Goal: Task Accomplishment & Management: Use online tool/utility

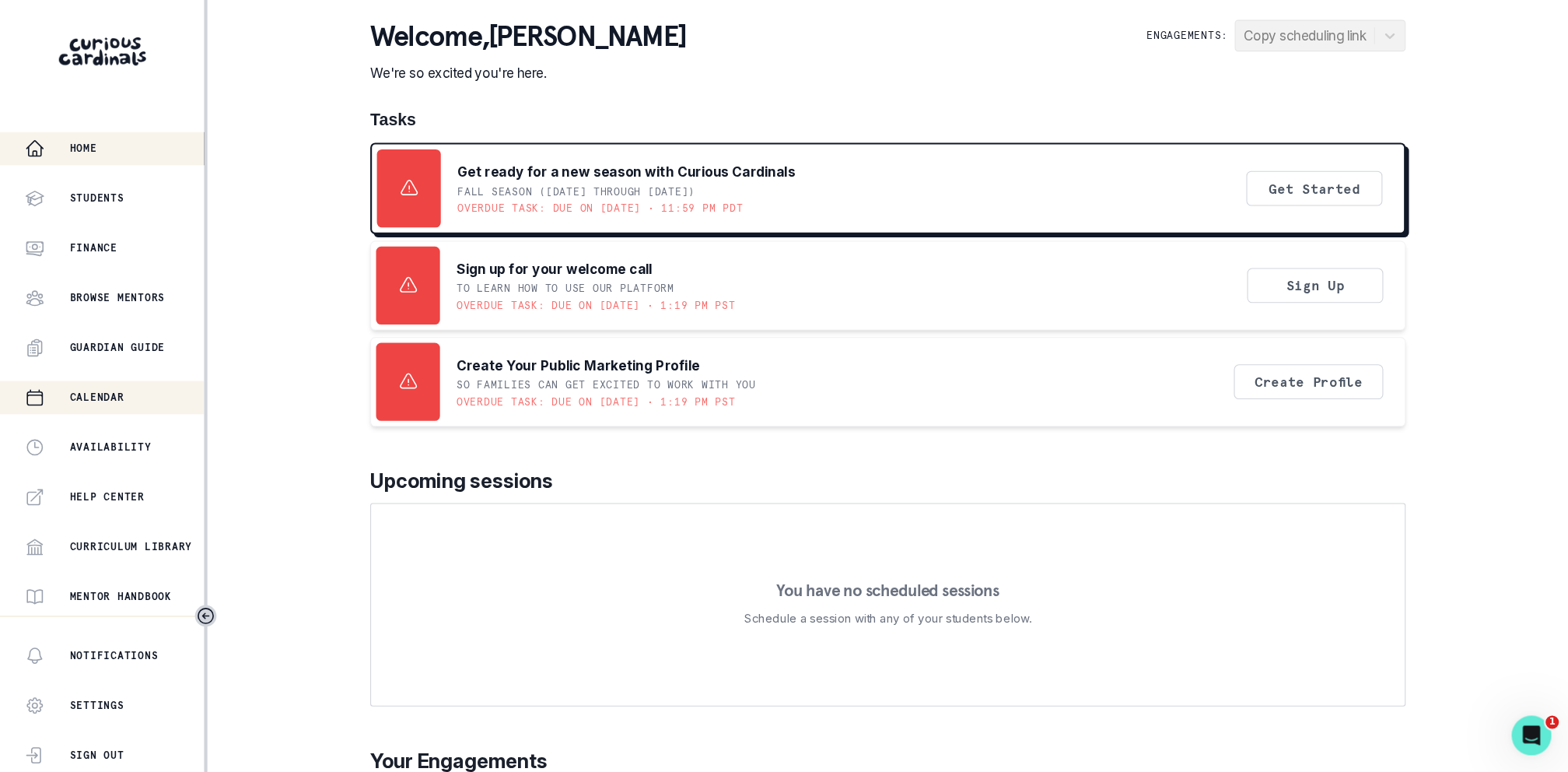
scroll to position [230, 0]
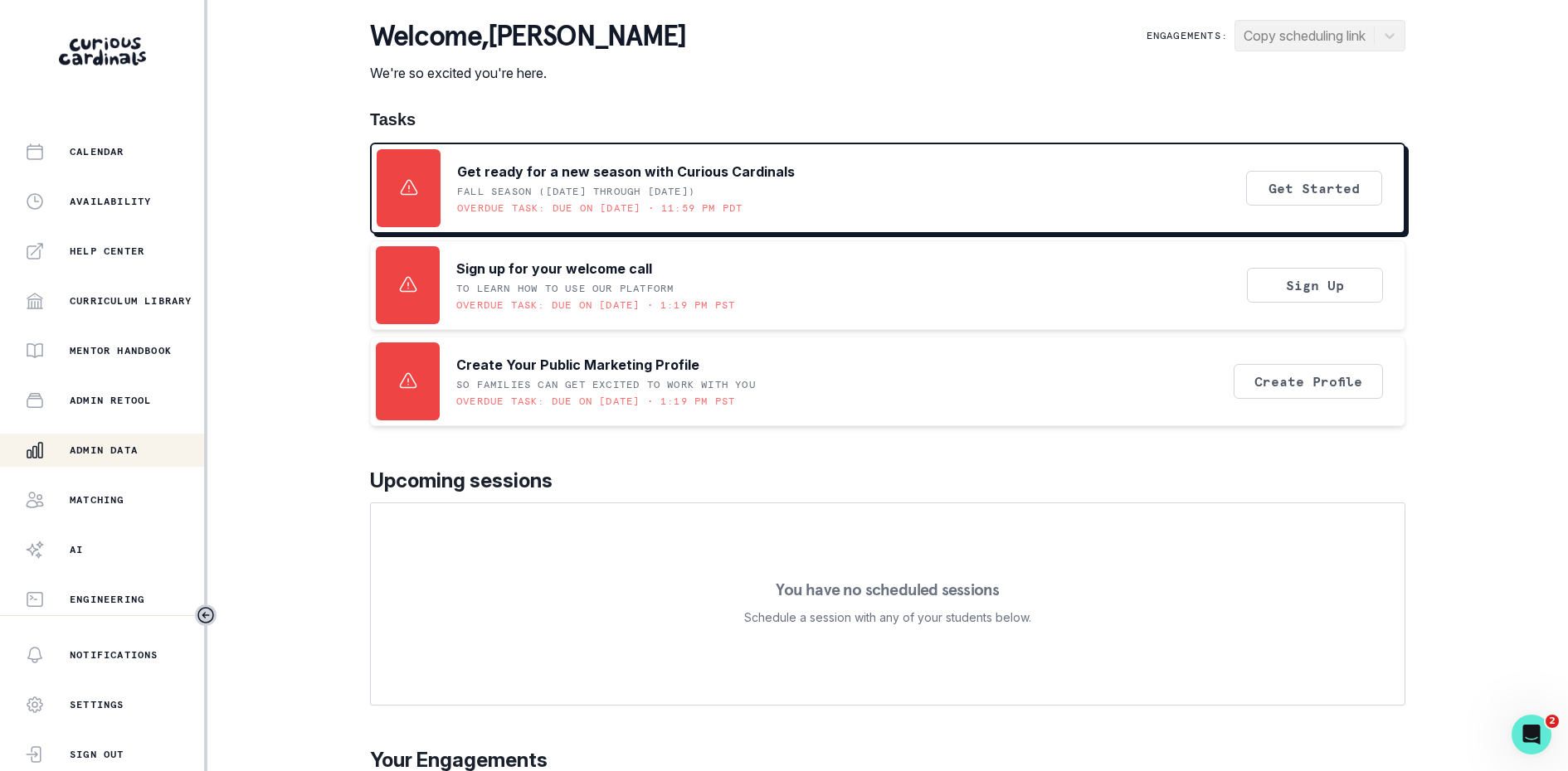
click at [117, 451] on p "Admin Data" at bounding box center [104, 449] width 68 height 13
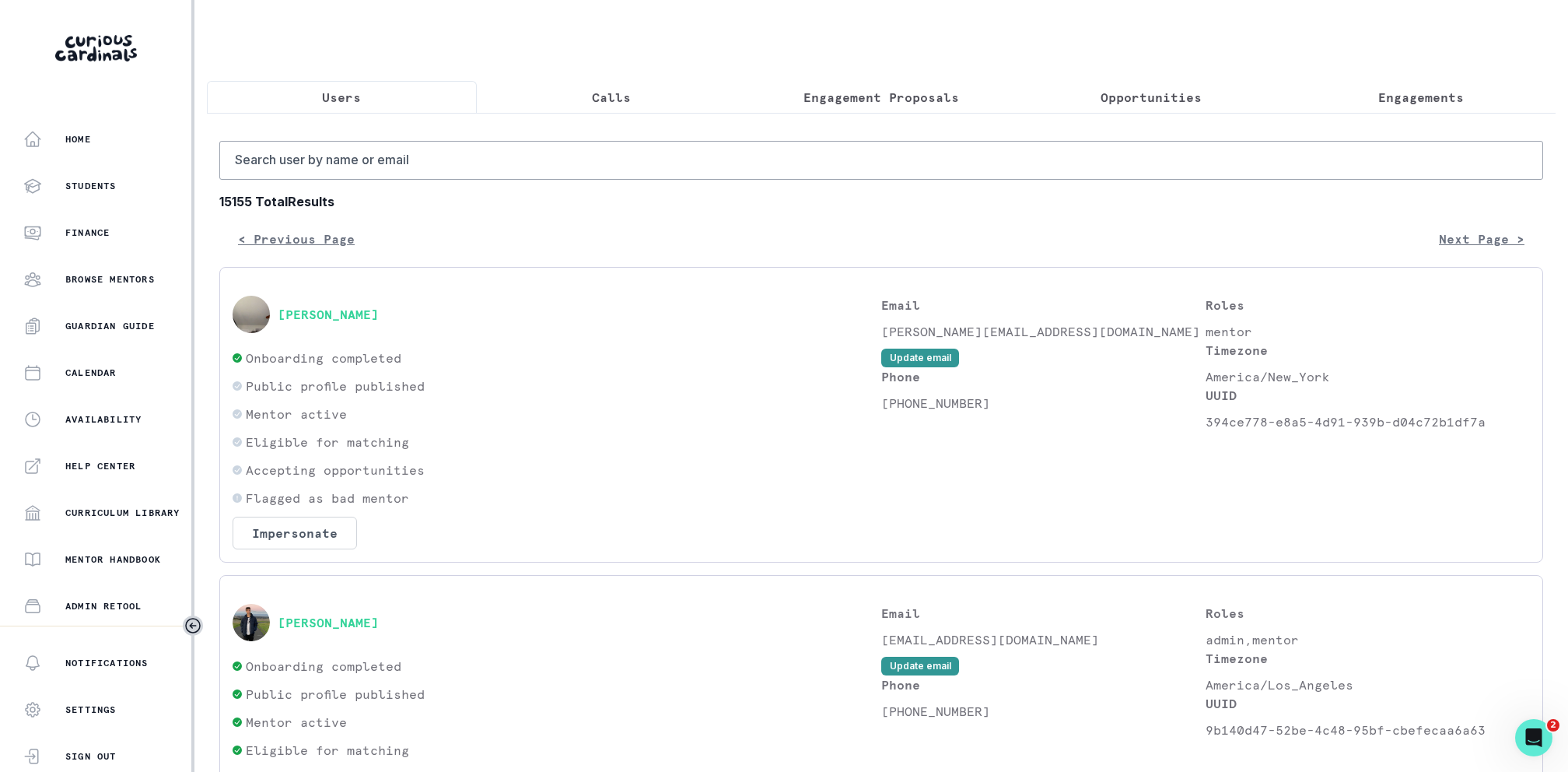
click at [1148, 108] on button "Opportunities" at bounding box center [1150, 97] width 270 height 33
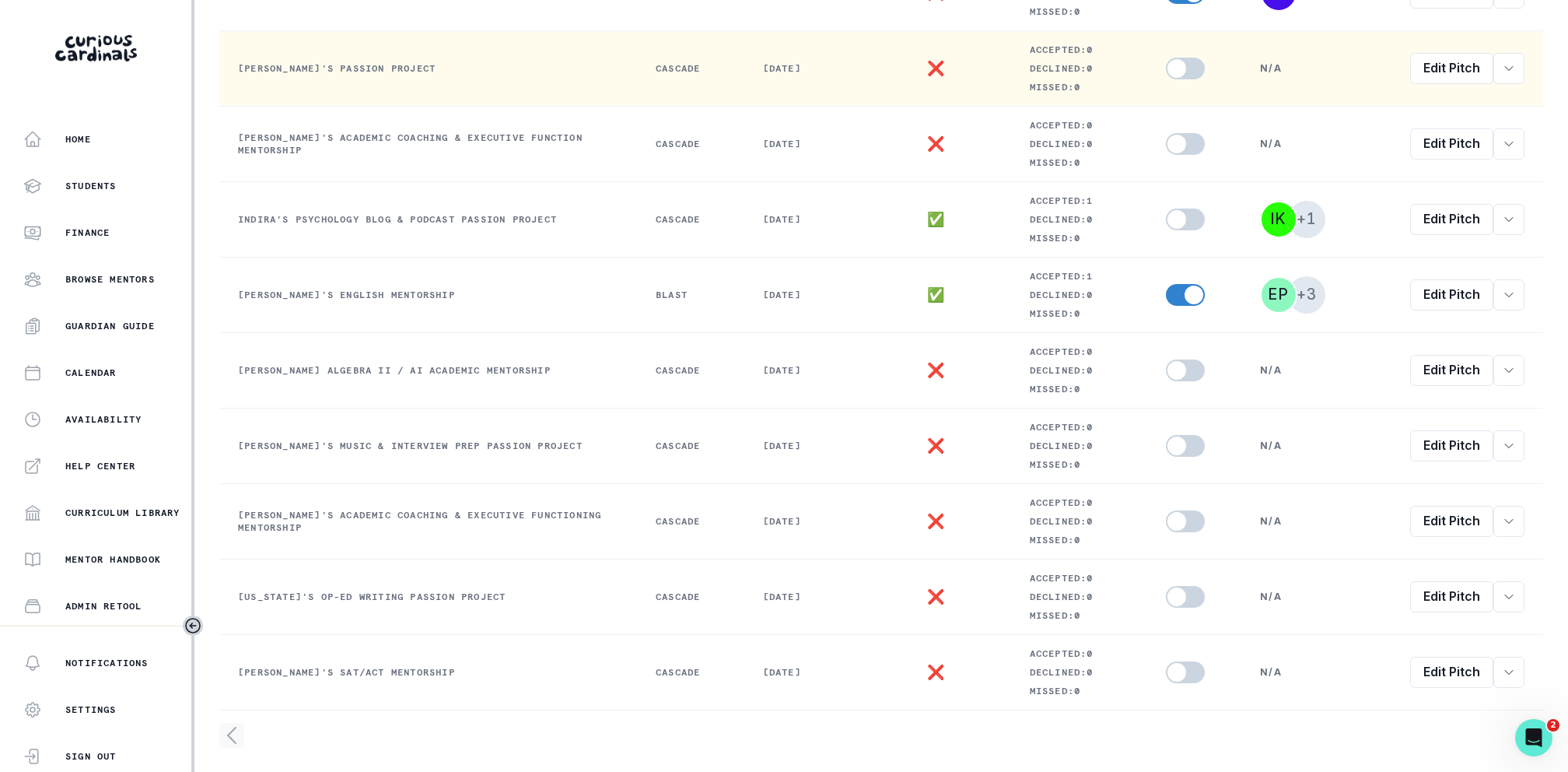
scroll to position [388, 0]
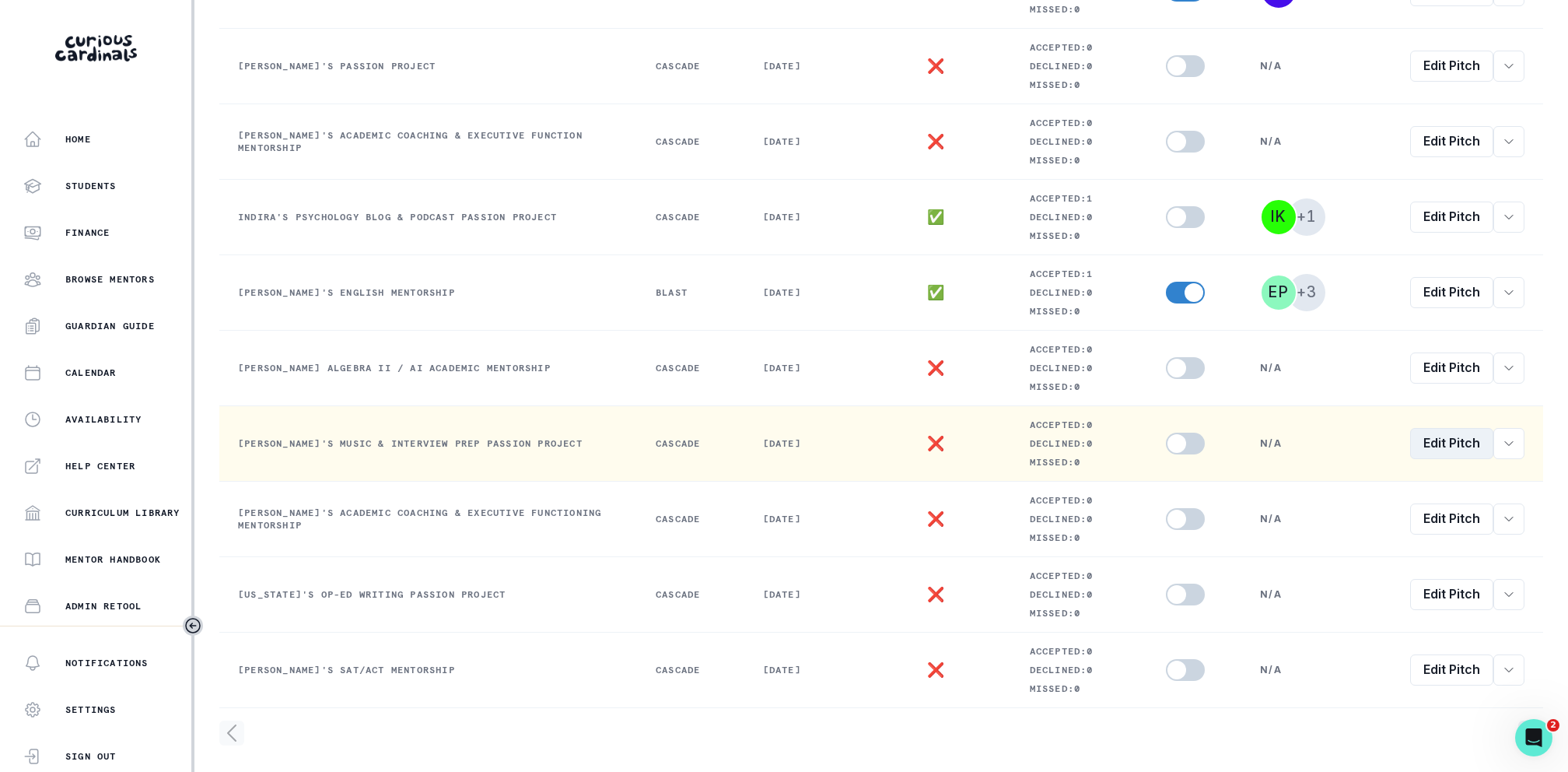
click at [1429, 435] on link "Edit Pitch" at bounding box center [1451, 443] width 83 height 31
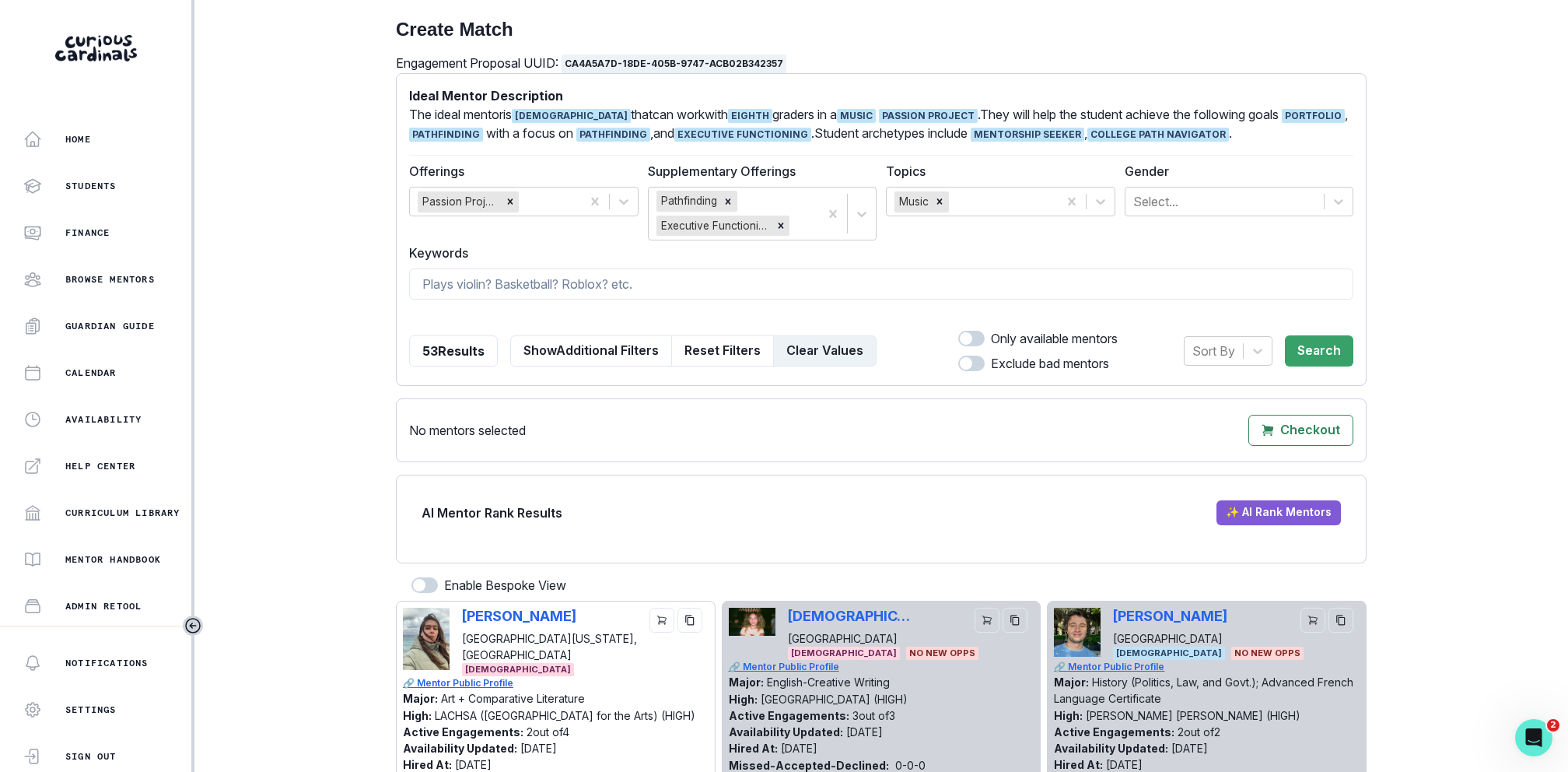
click at [848, 345] on button "Clear Values" at bounding box center [825, 350] width 104 height 31
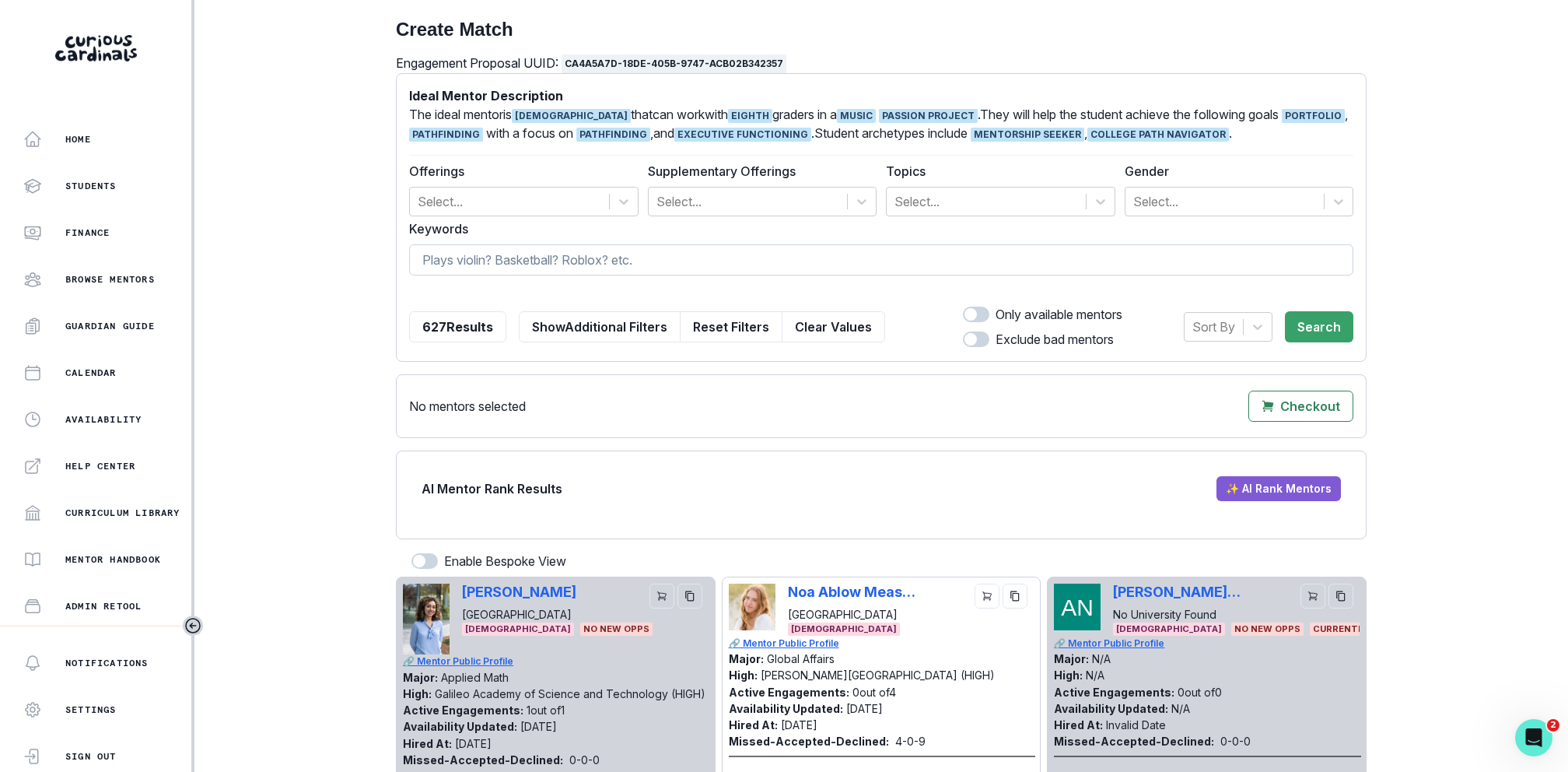
click at [760, 251] on input at bounding box center [881, 259] width 945 height 31
type input "[PERSON_NAME]"
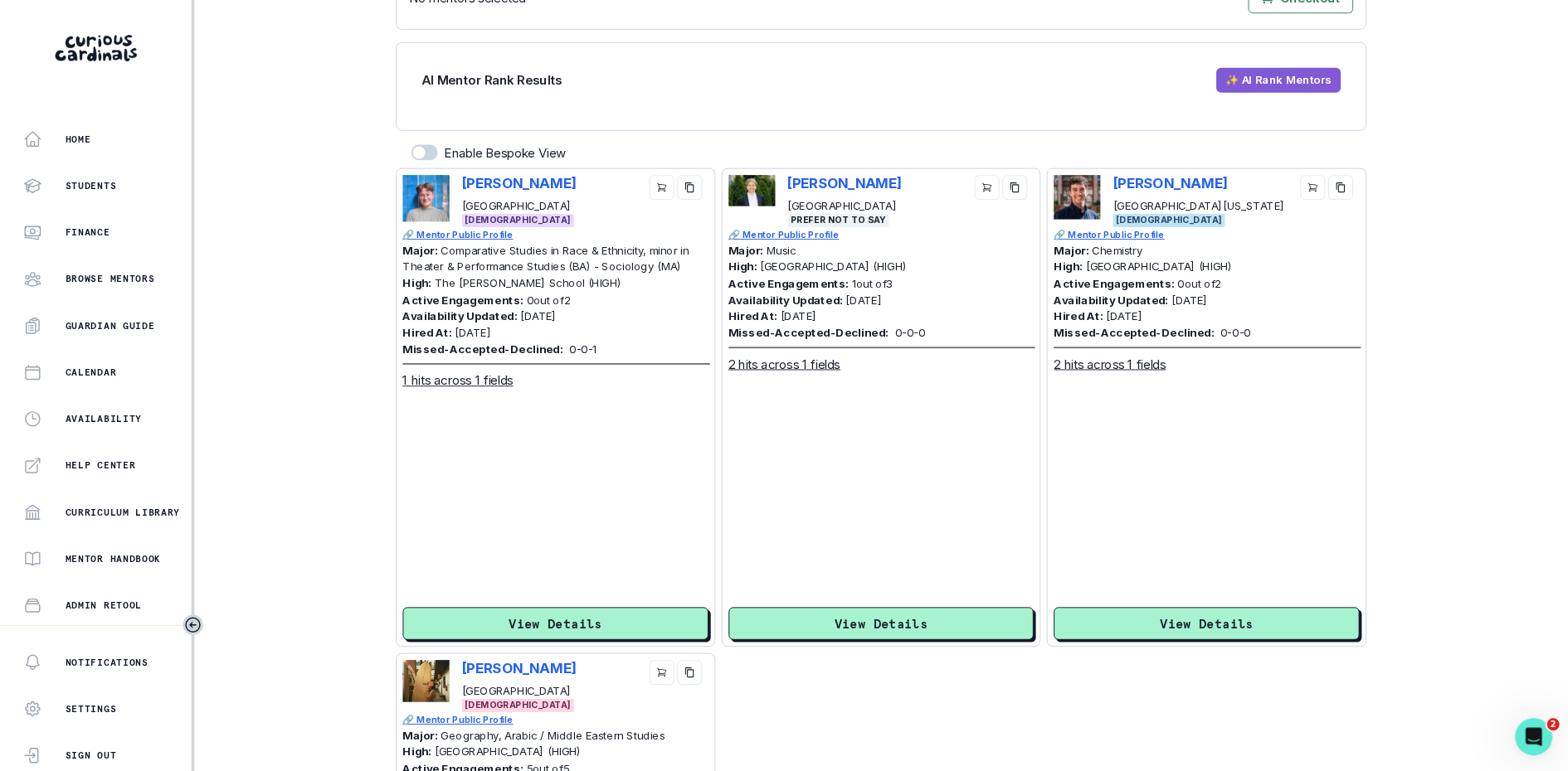
scroll to position [604, 0]
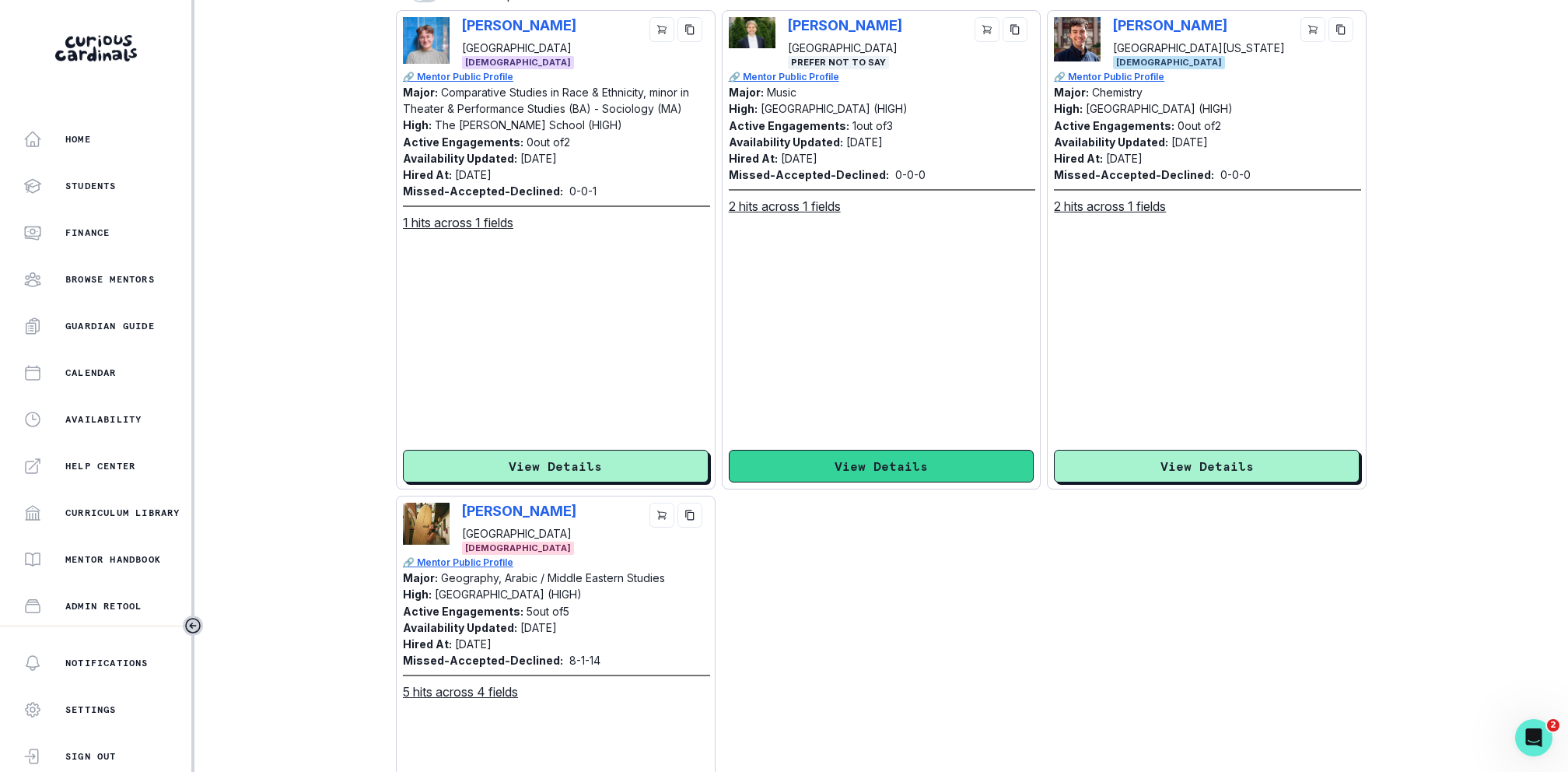
click at [938, 467] on button "View Details" at bounding box center [881, 465] width 306 height 33
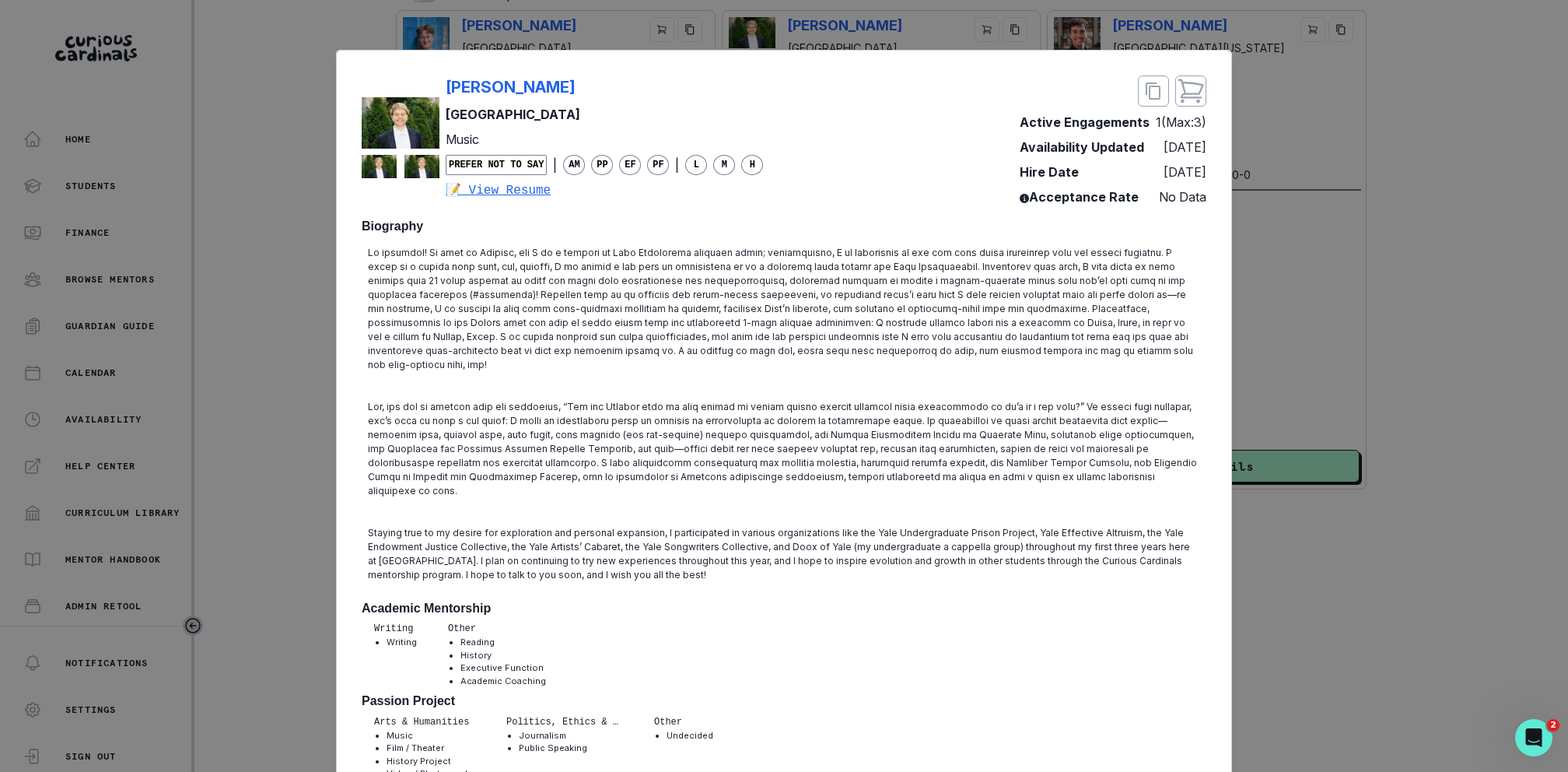
click at [1328, 359] on div "[PERSON_NAME] Yale University Music Prefer Not To Say | AM PP EF PF | L M H 📝 V…" at bounding box center [784, 386] width 1568 height 772
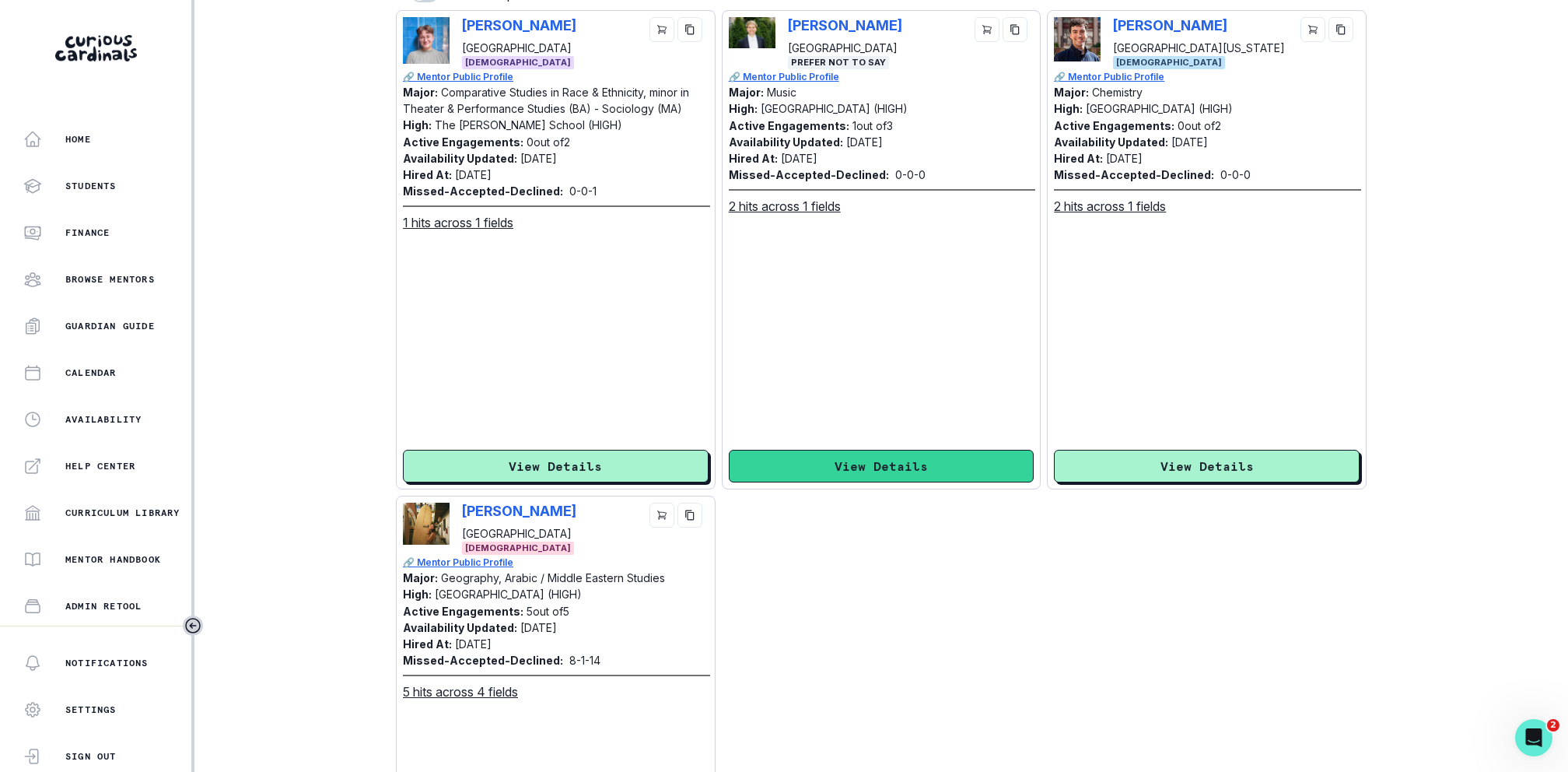
click at [978, 458] on button "View Details" at bounding box center [881, 465] width 306 height 33
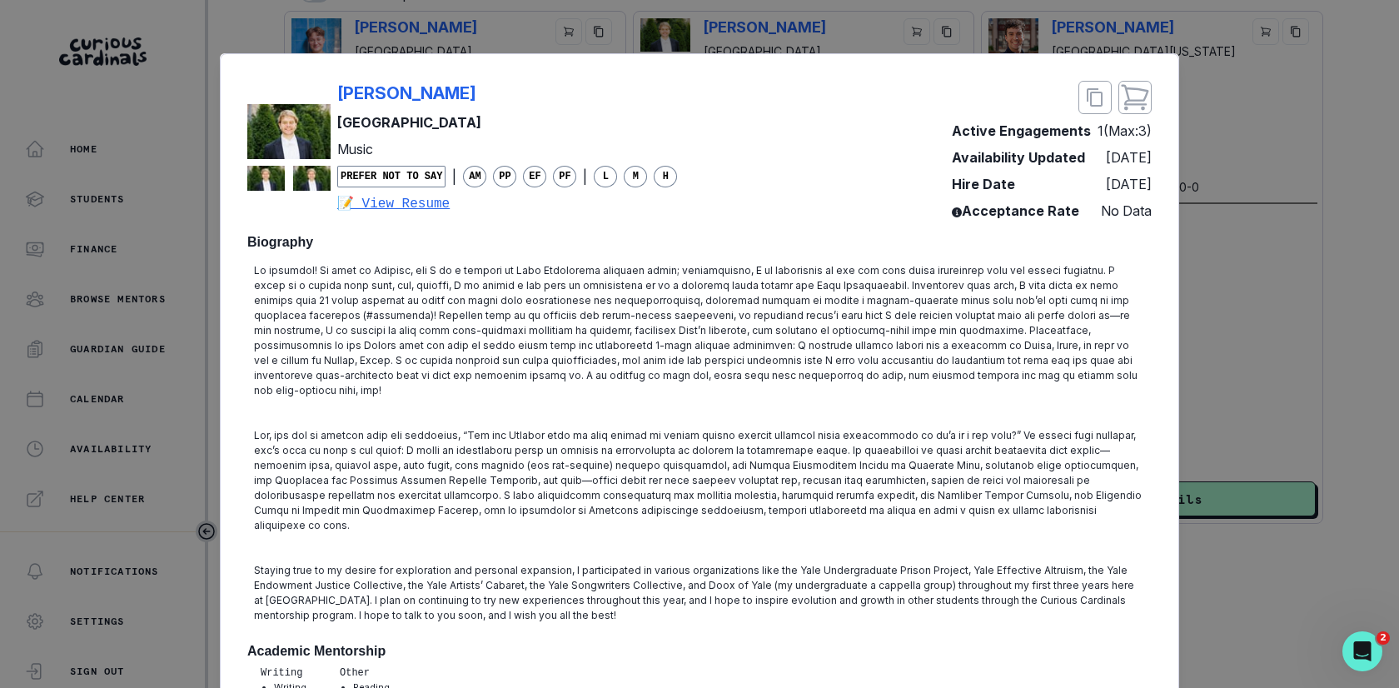
click at [1264, 251] on div "[PERSON_NAME] Yale University Music Prefer Not To Say | AM PP EF PF | L M H 📝 V…" at bounding box center [699, 344] width 1399 height 688
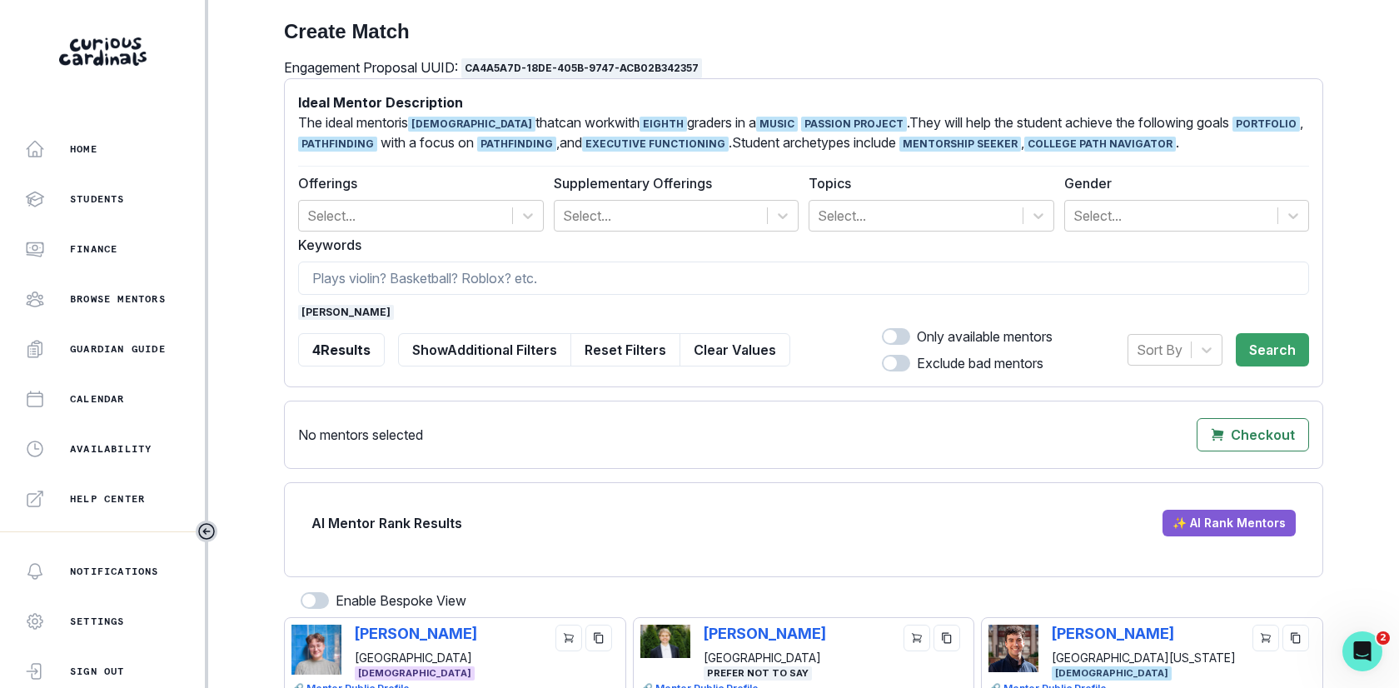
scroll to position [0, 0]
click at [759, 355] on button "Clear Values" at bounding box center [734, 349] width 111 height 33
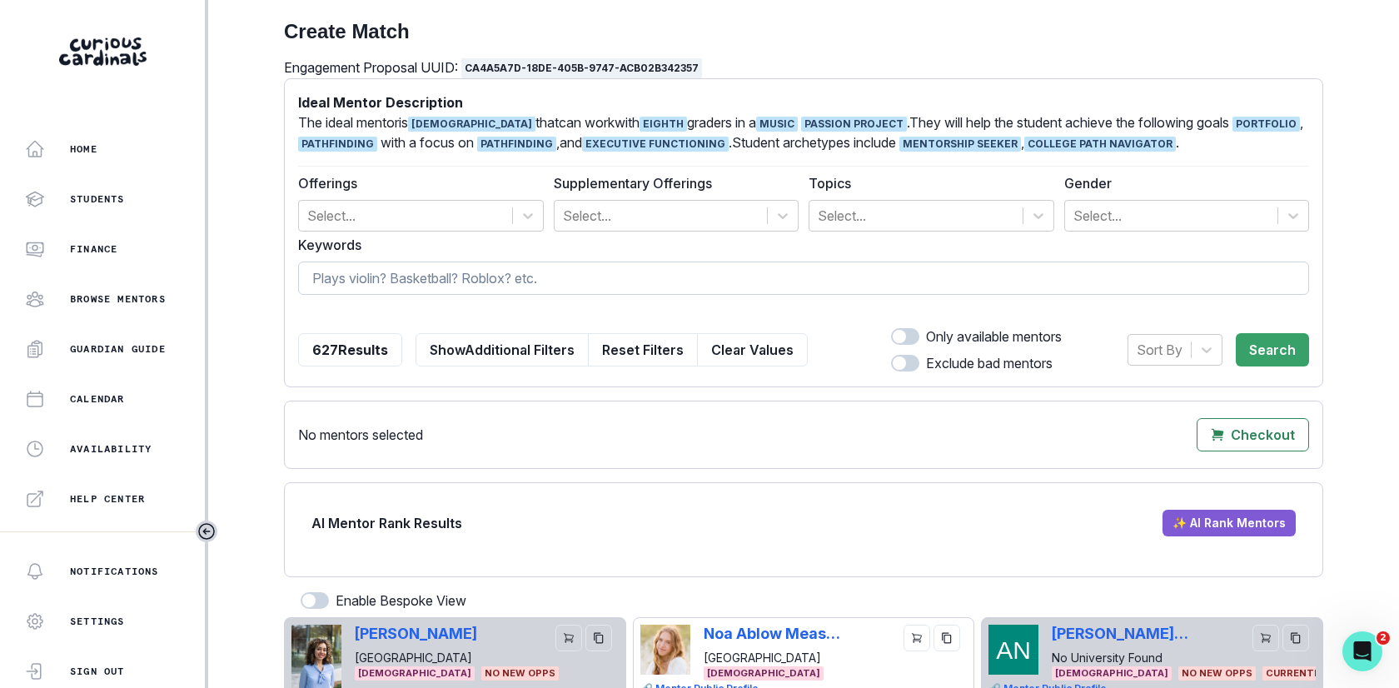
click at [590, 269] on input at bounding box center [803, 277] width 1011 height 33
type input "[PERSON_NAME]"
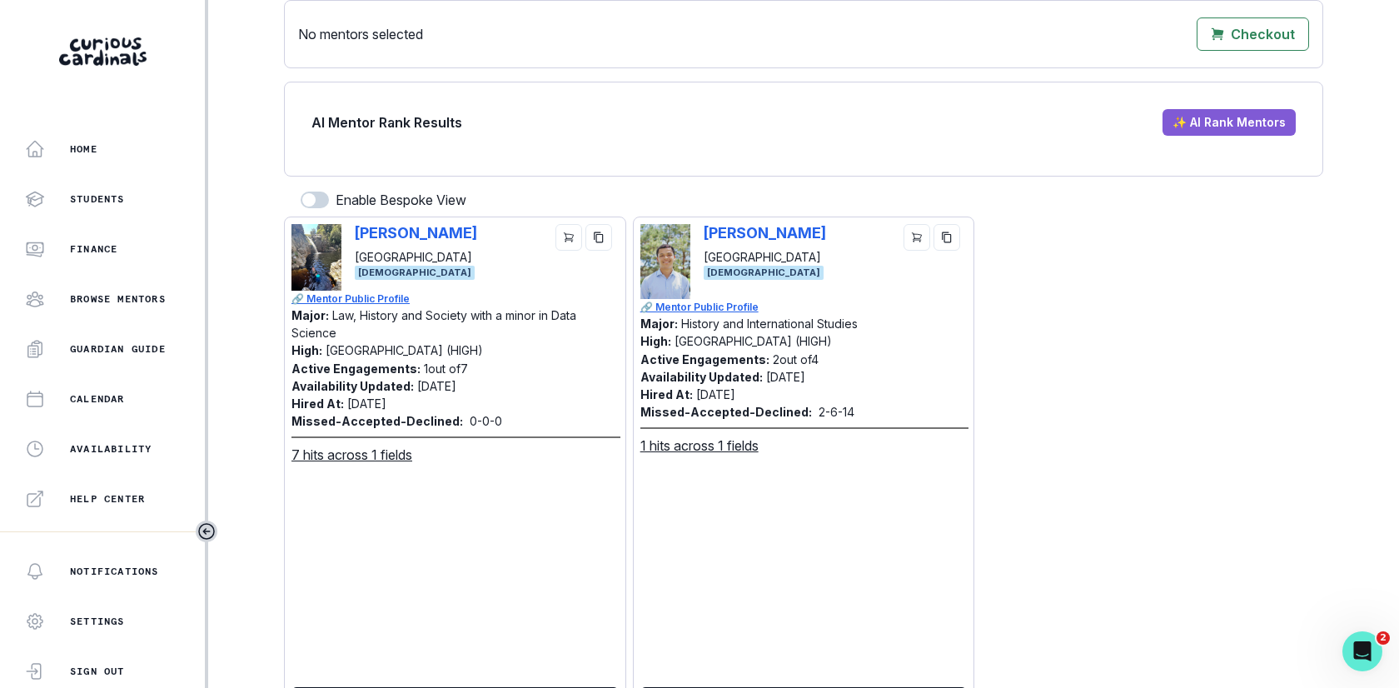
scroll to position [451, 0]
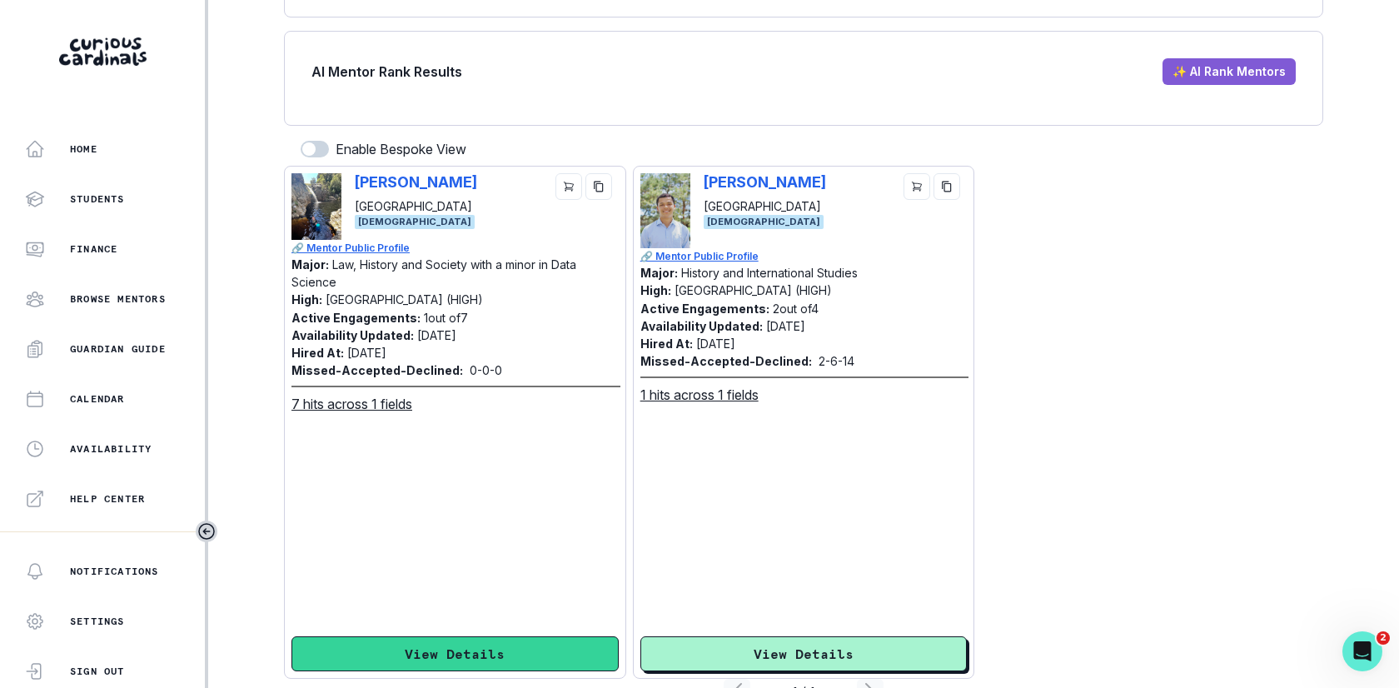
click at [477, 646] on button "View Details" at bounding box center [454, 653] width 327 height 35
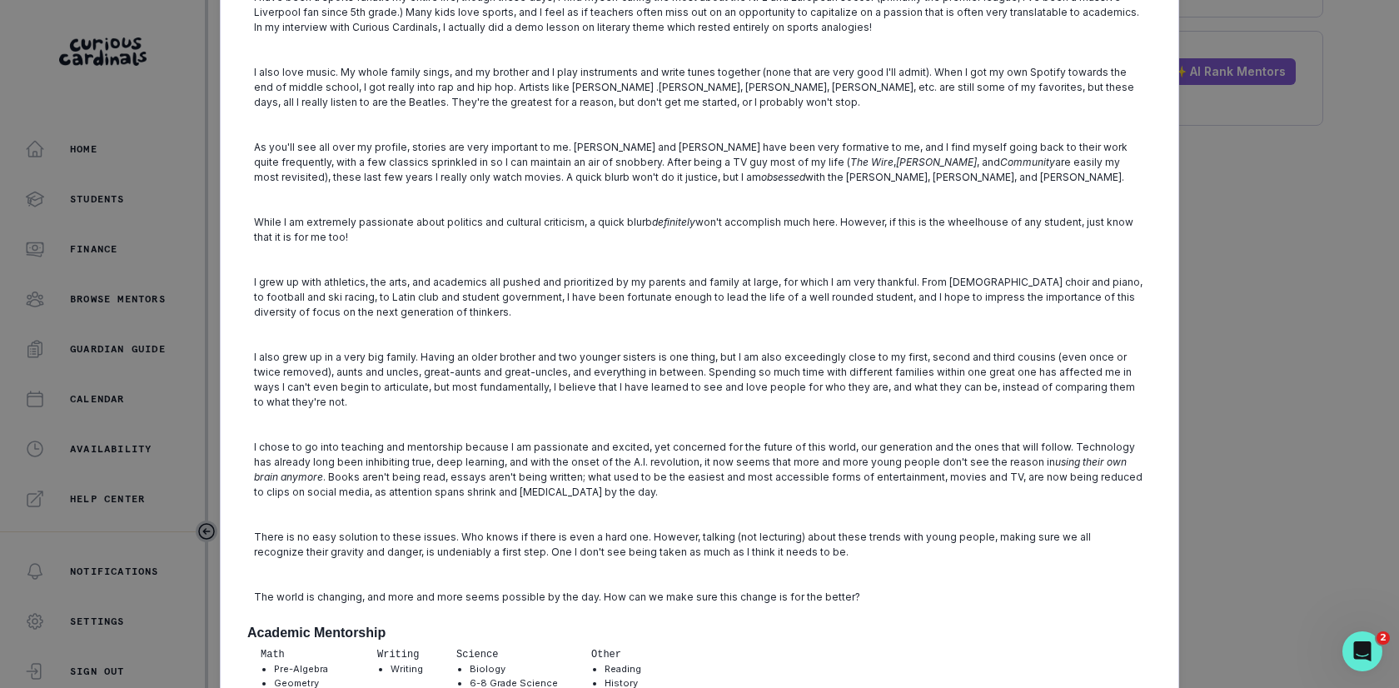
scroll to position [375, 0]
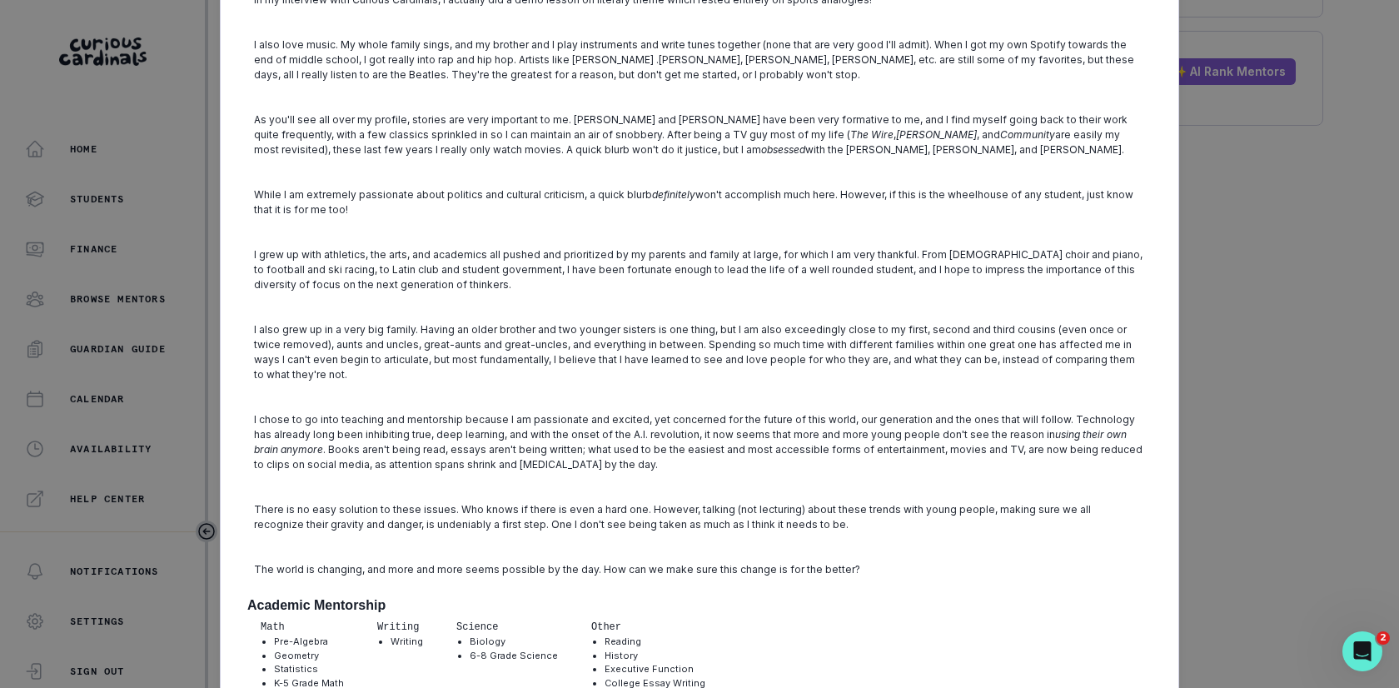
click at [1308, 360] on div "[PERSON_NAME] Vanderbilt University Law, History and Society with a minor in Da…" at bounding box center [699, 344] width 1399 height 688
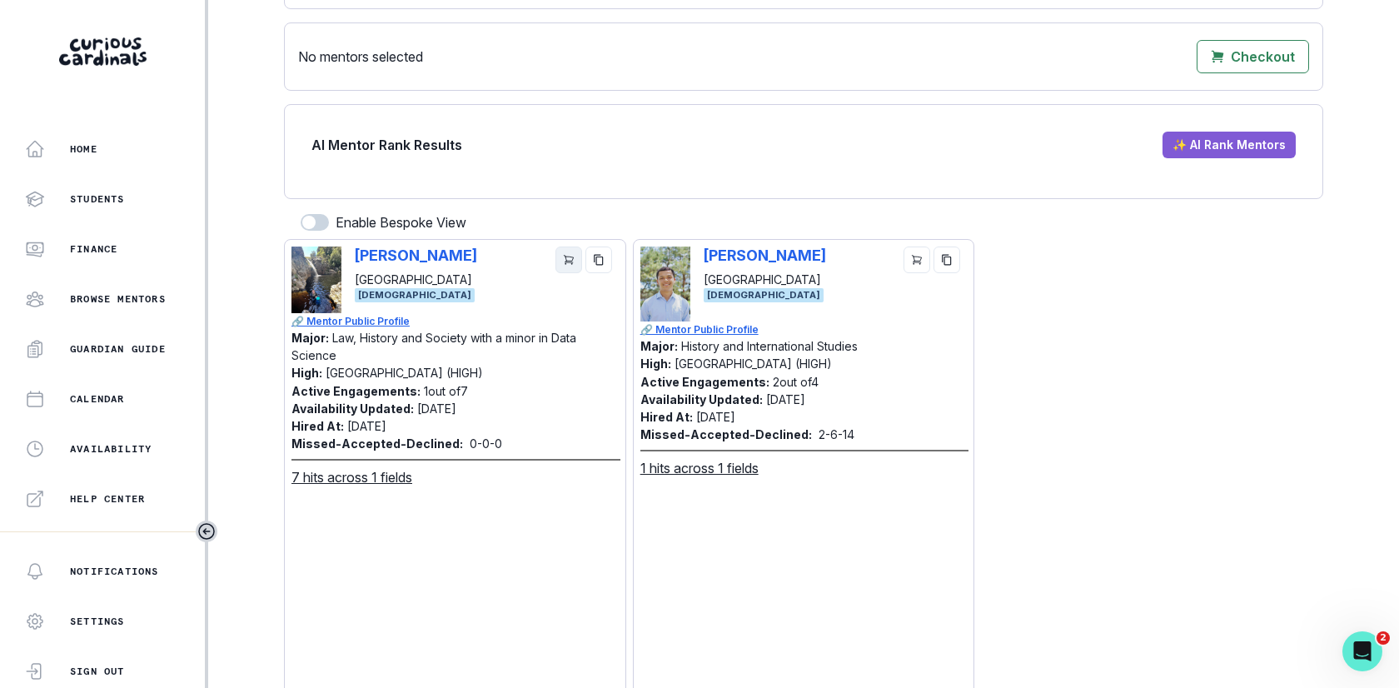
click at [569, 258] on icon "cart" at bounding box center [569, 260] width 12 height 12
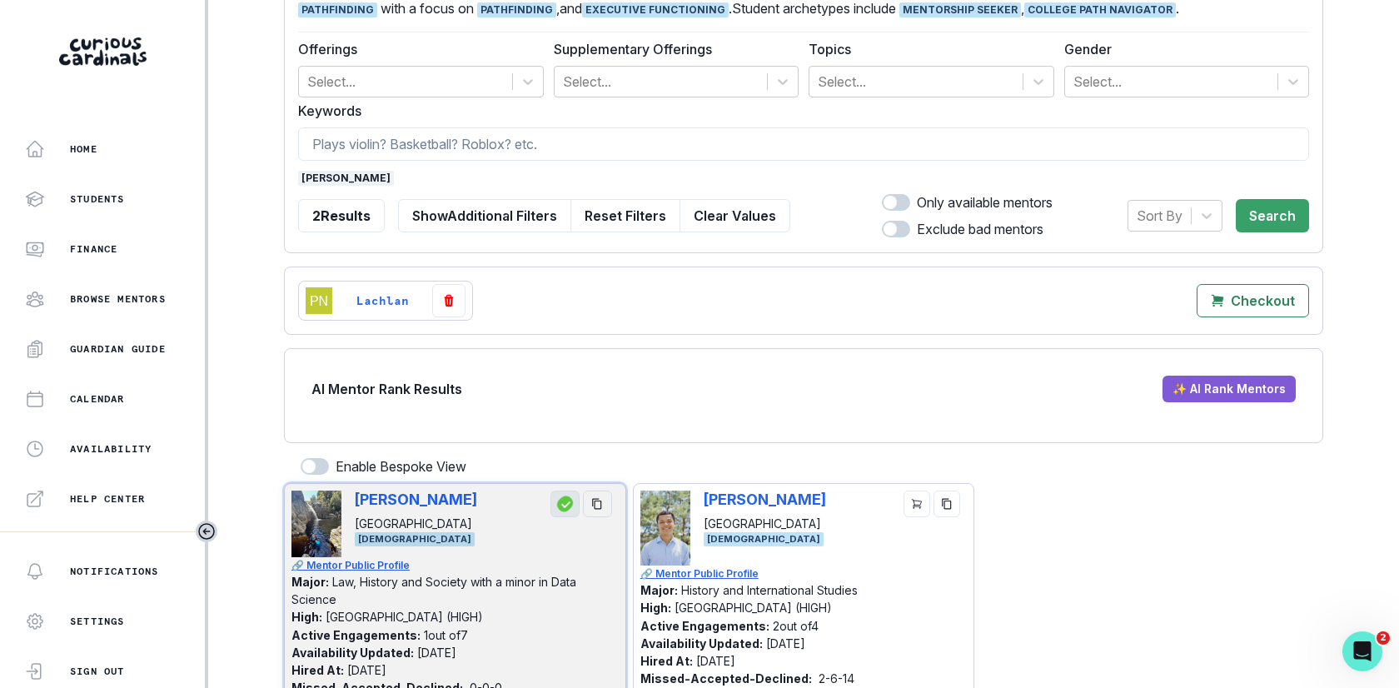
scroll to position [0, 0]
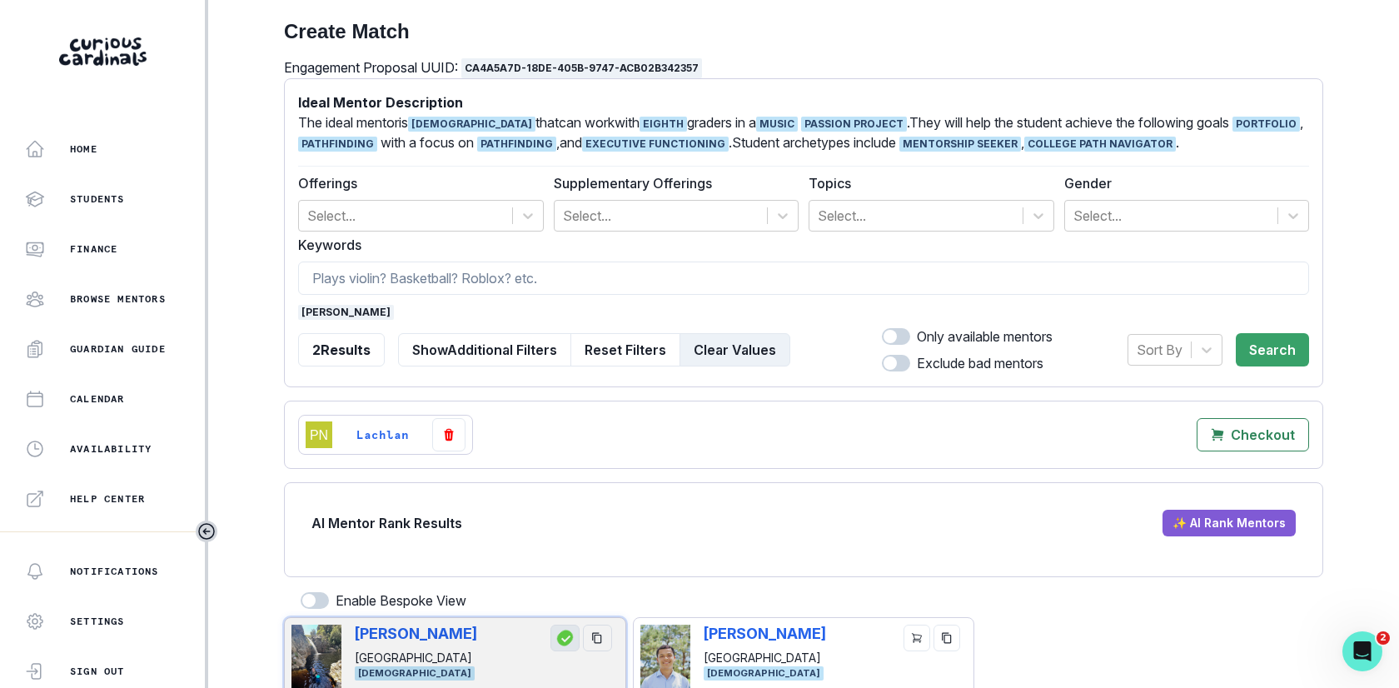
click at [745, 354] on button "Clear Values" at bounding box center [734, 349] width 111 height 33
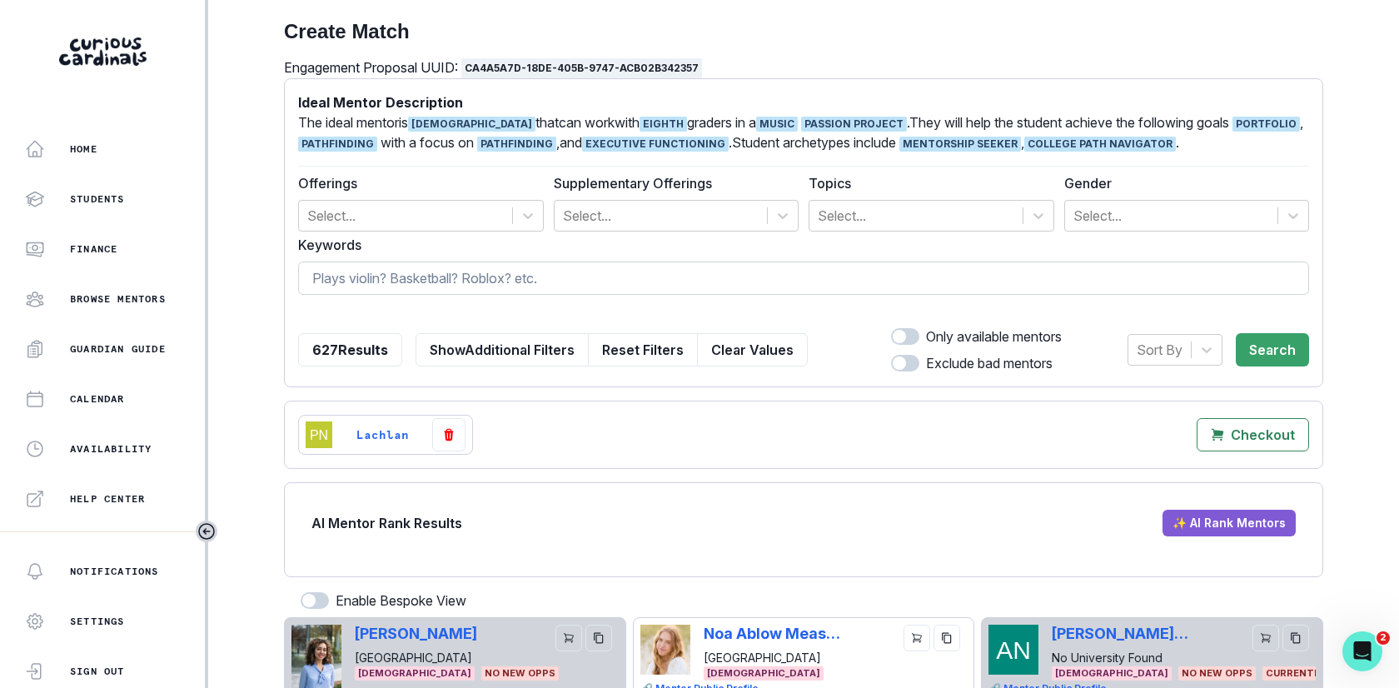
click at [588, 268] on input at bounding box center [803, 277] width 1011 height 33
type input "[PERSON_NAME]"
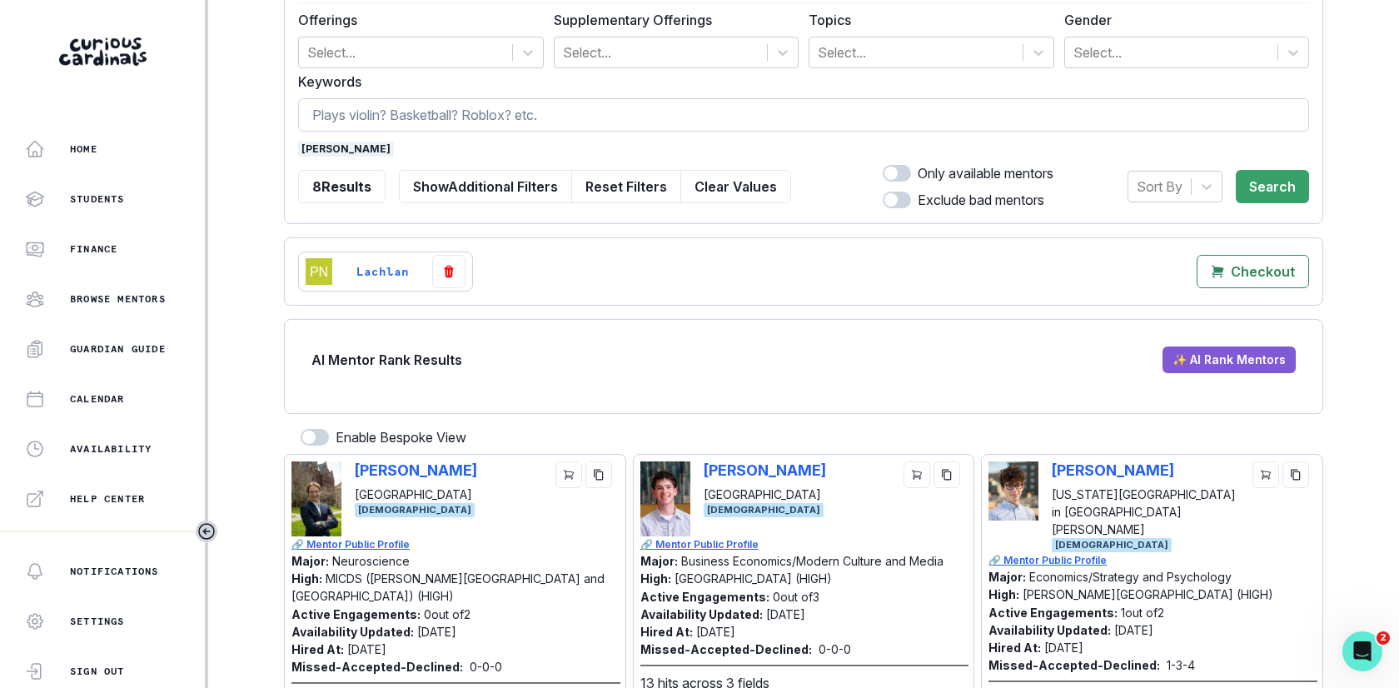
scroll to position [230, 0]
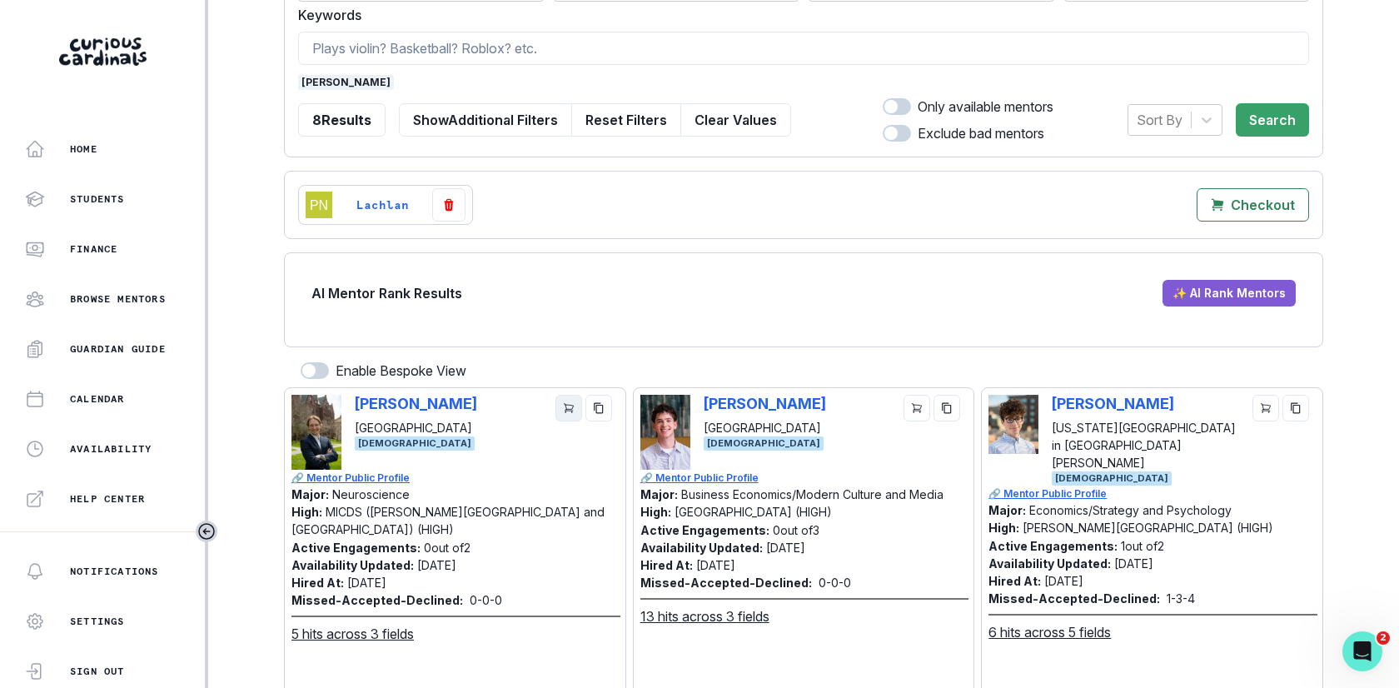
click at [564, 415] on button "cart" at bounding box center [568, 408] width 27 height 27
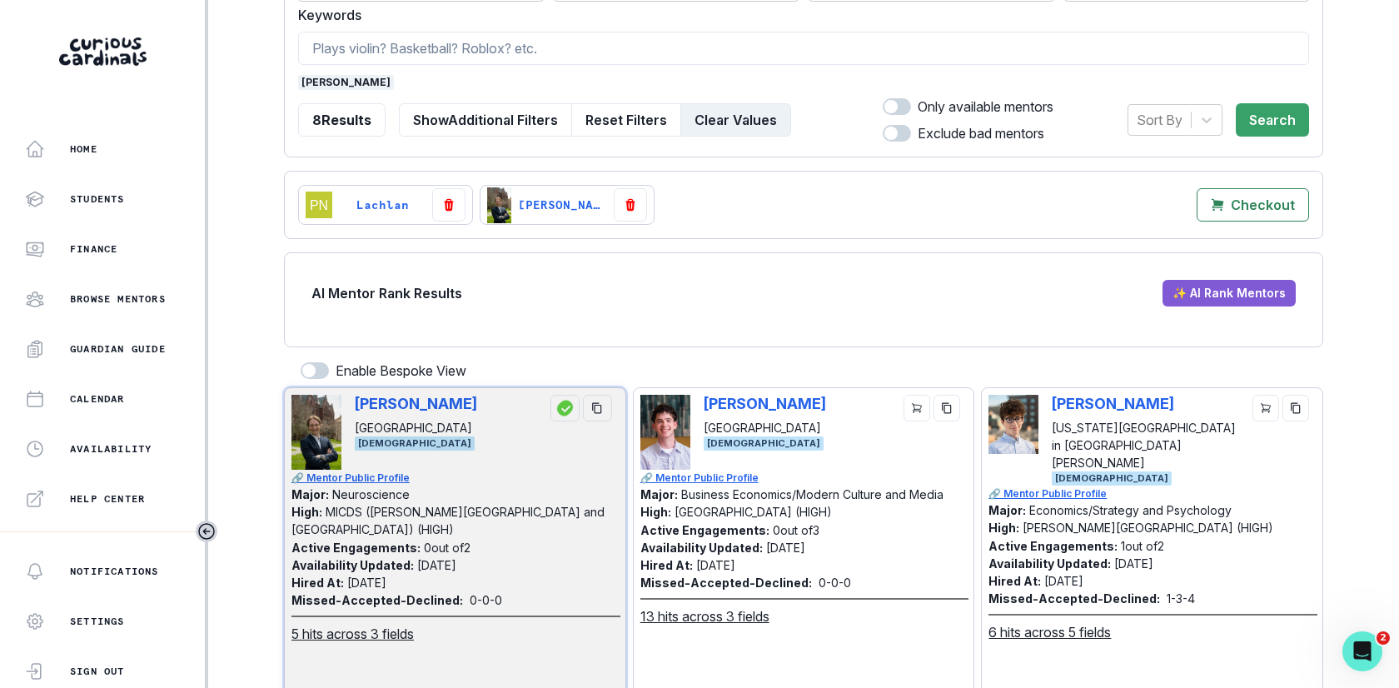
click at [732, 112] on button "Clear Values" at bounding box center [735, 119] width 111 height 33
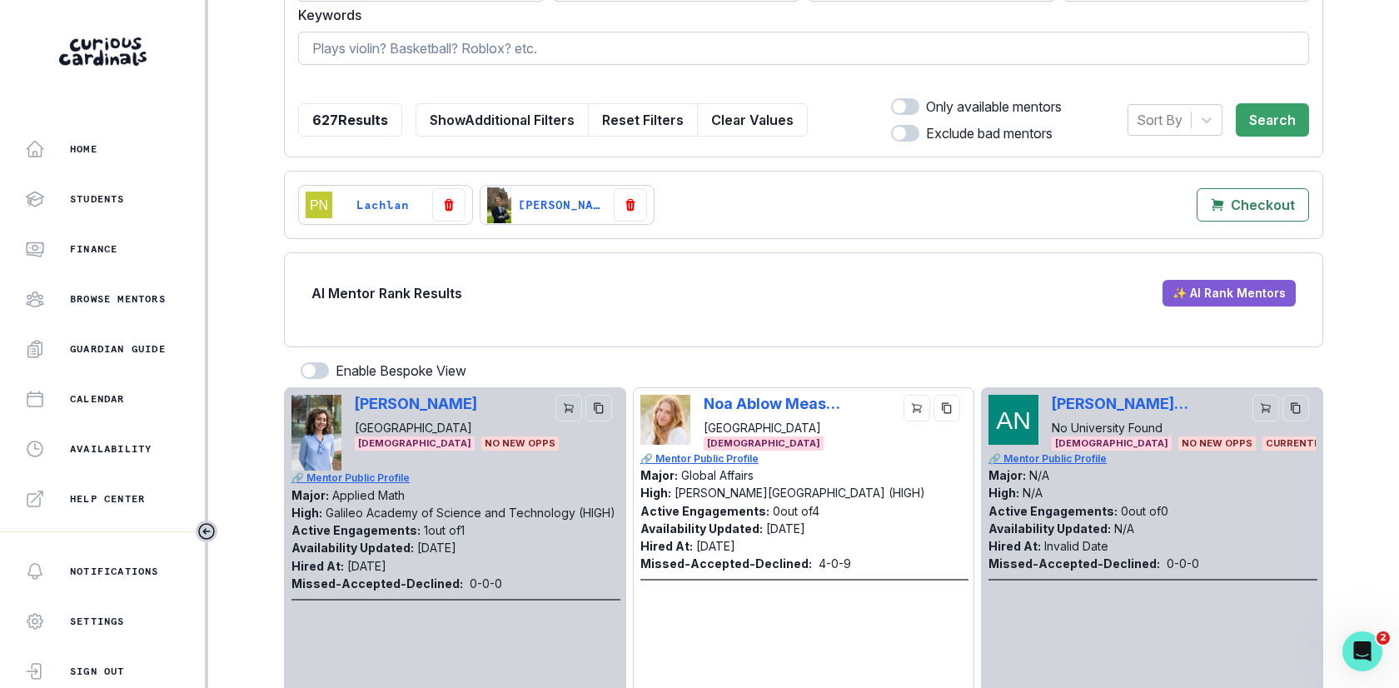
click at [691, 59] on input at bounding box center [803, 48] width 1011 height 33
type input "[PERSON_NAME]"
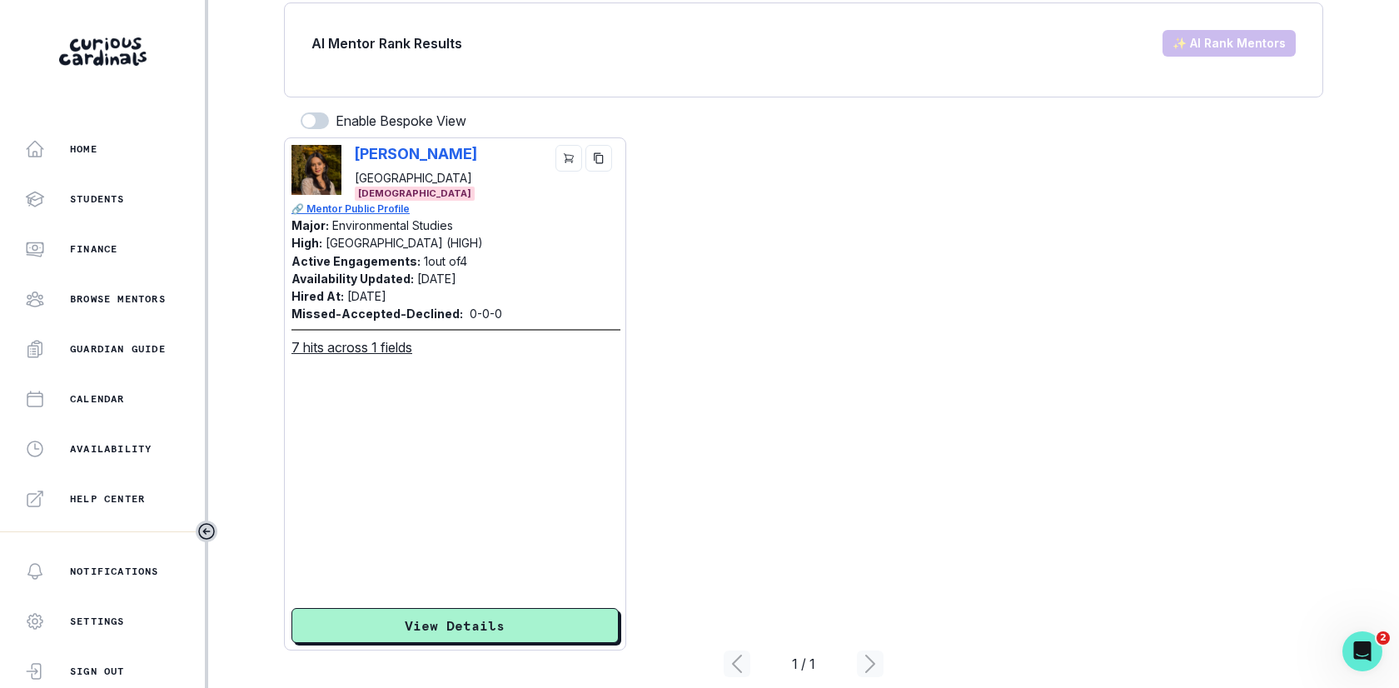
scroll to position [499, 0]
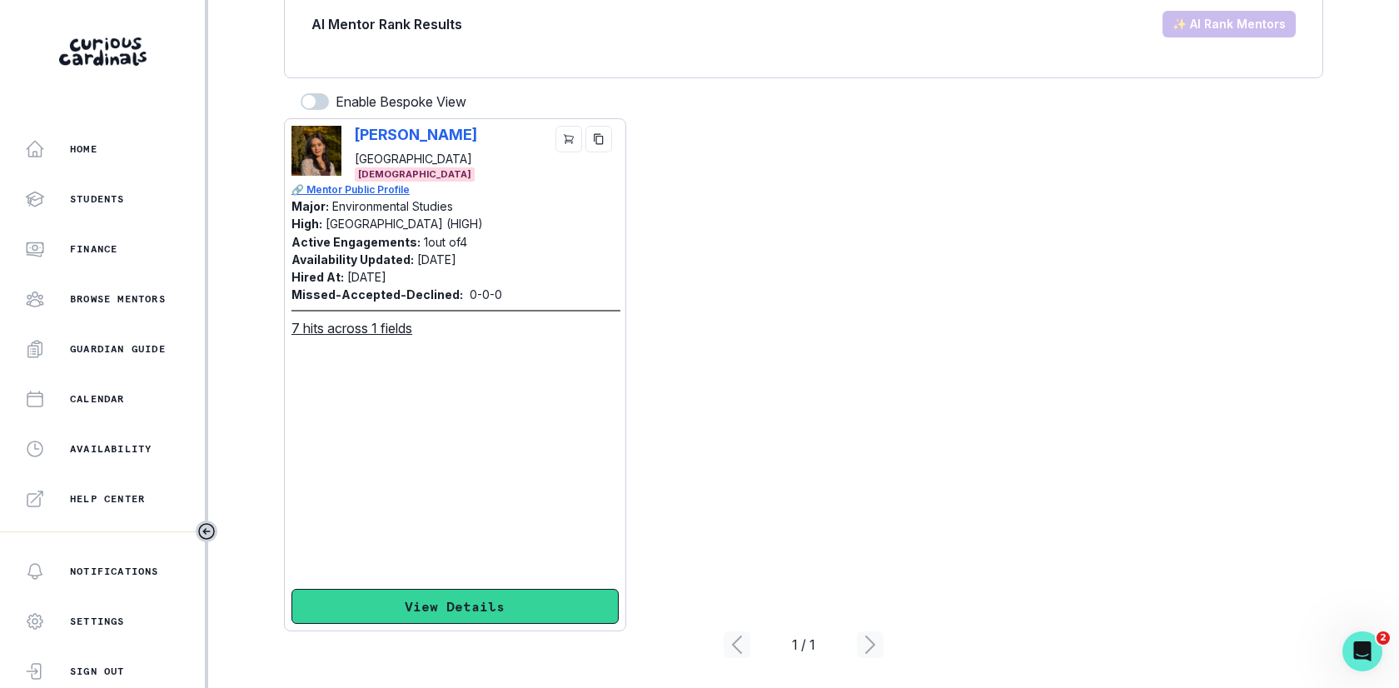
click at [460, 594] on button "View Details" at bounding box center [454, 606] width 327 height 35
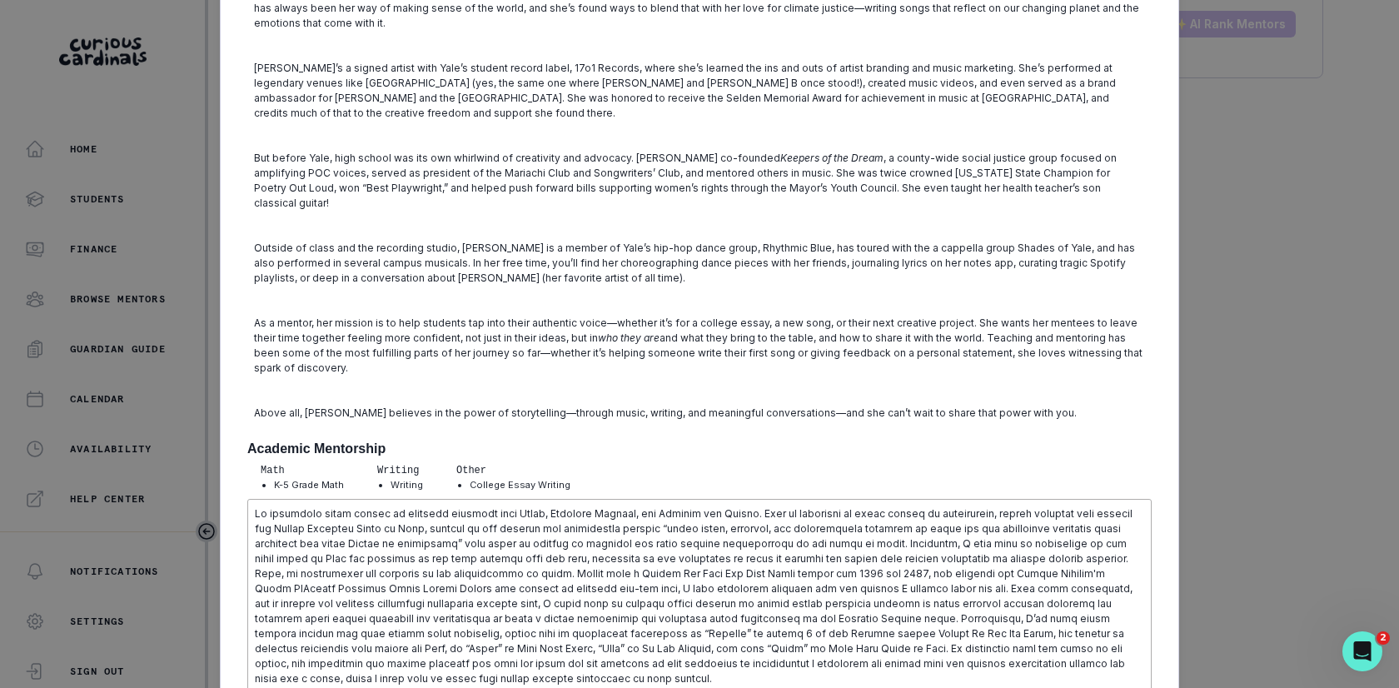
scroll to position [0, 0]
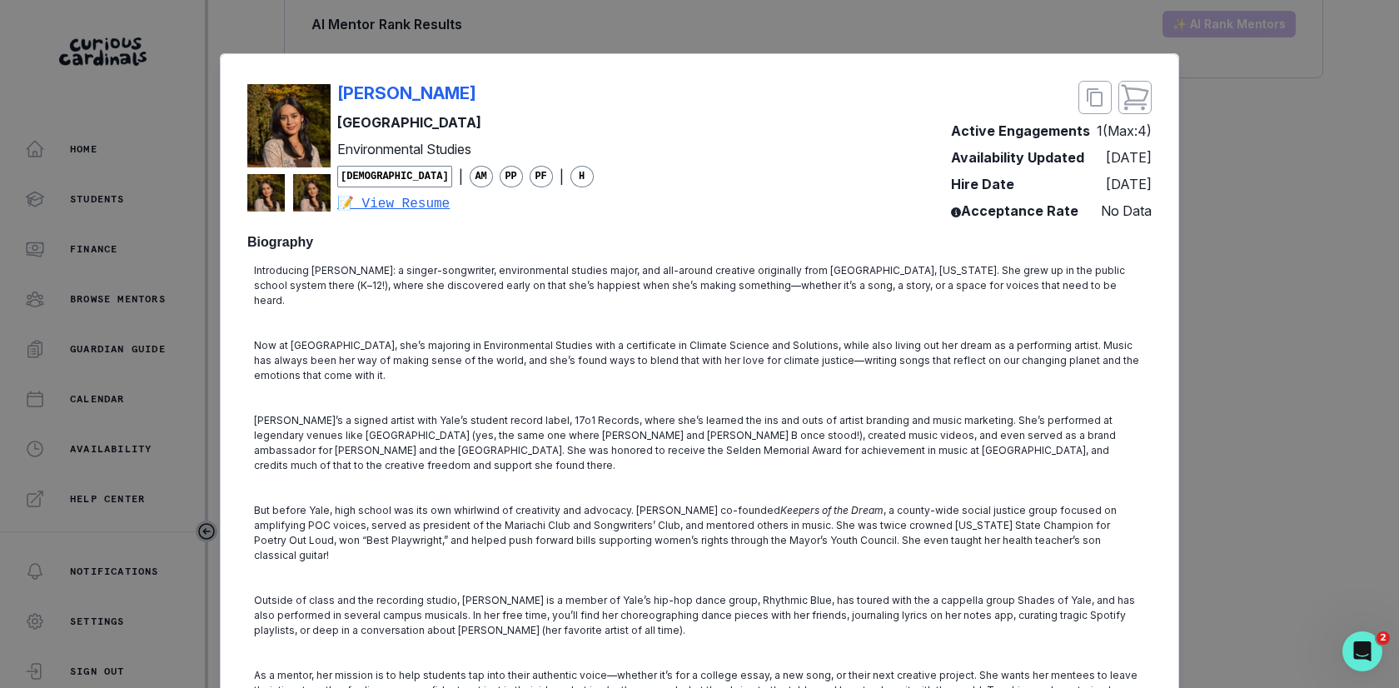
click at [1280, 183] on div "[PERSON_NAME] Rio Yale University Environmental Studies [DEMOGRAPHIC_DATA] | AM…" at bounding box center [699, 344] width 1399 height 688
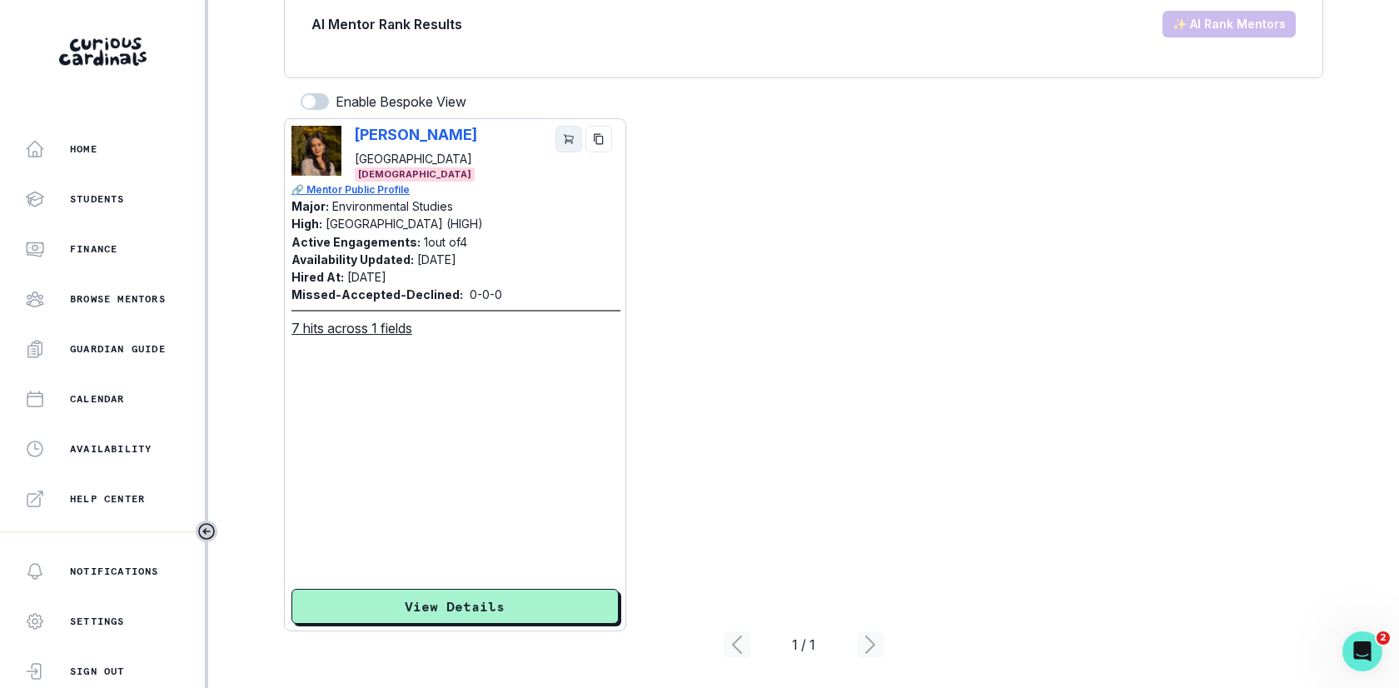
click at [564, 147] on button "cart" at bounding box center [568, 139] width 27 height 27
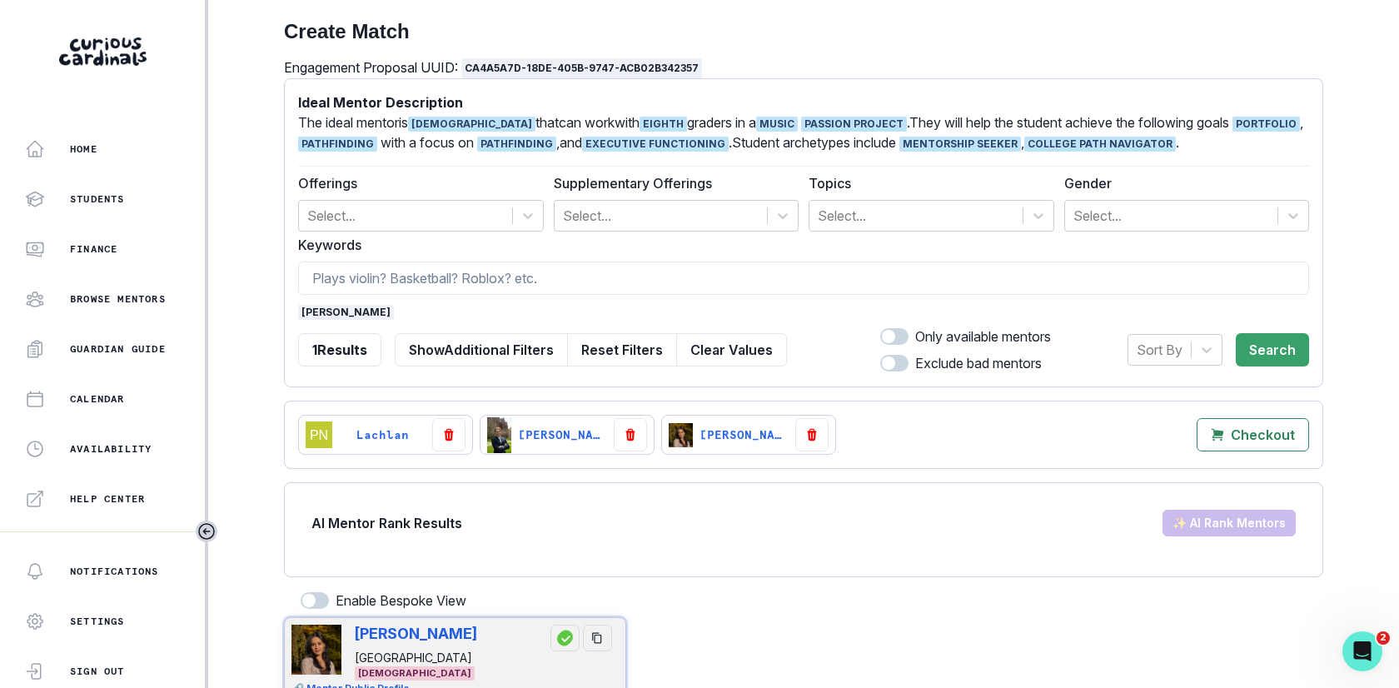
click at [755, 478] on div "Engagement Proposal UUID: ca4a5a7d-18de-405b-9747-acb02b342357 Ideal Mentor Des…" at bounding box center [803, 607] width 1039 height 1100
click at [1224, 428] on icon "Checkout with [object Object],[object Object],[object Object] mentors" at bounding box center [1217, 434] width 13 height 13
select select "CASCADE"
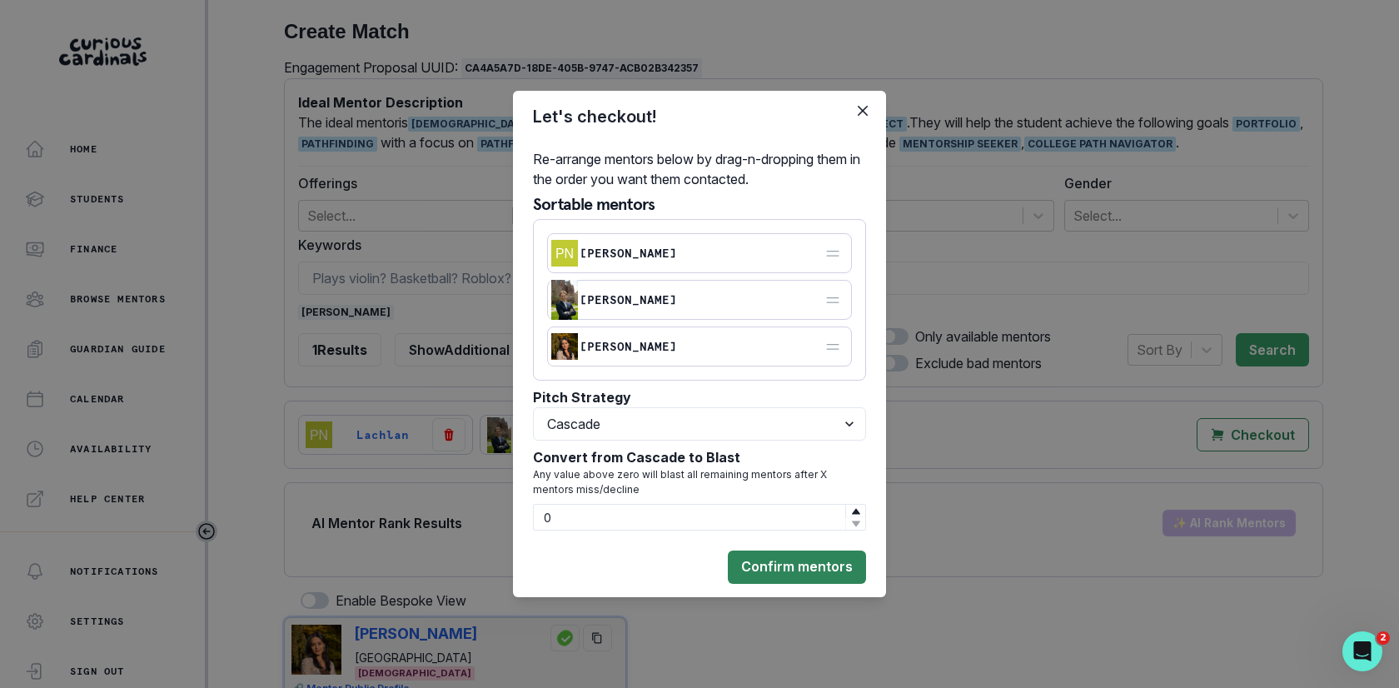
click at [836, 565] on button "Confirm mentors" at bounding box center [797, 566] width 138 height 33
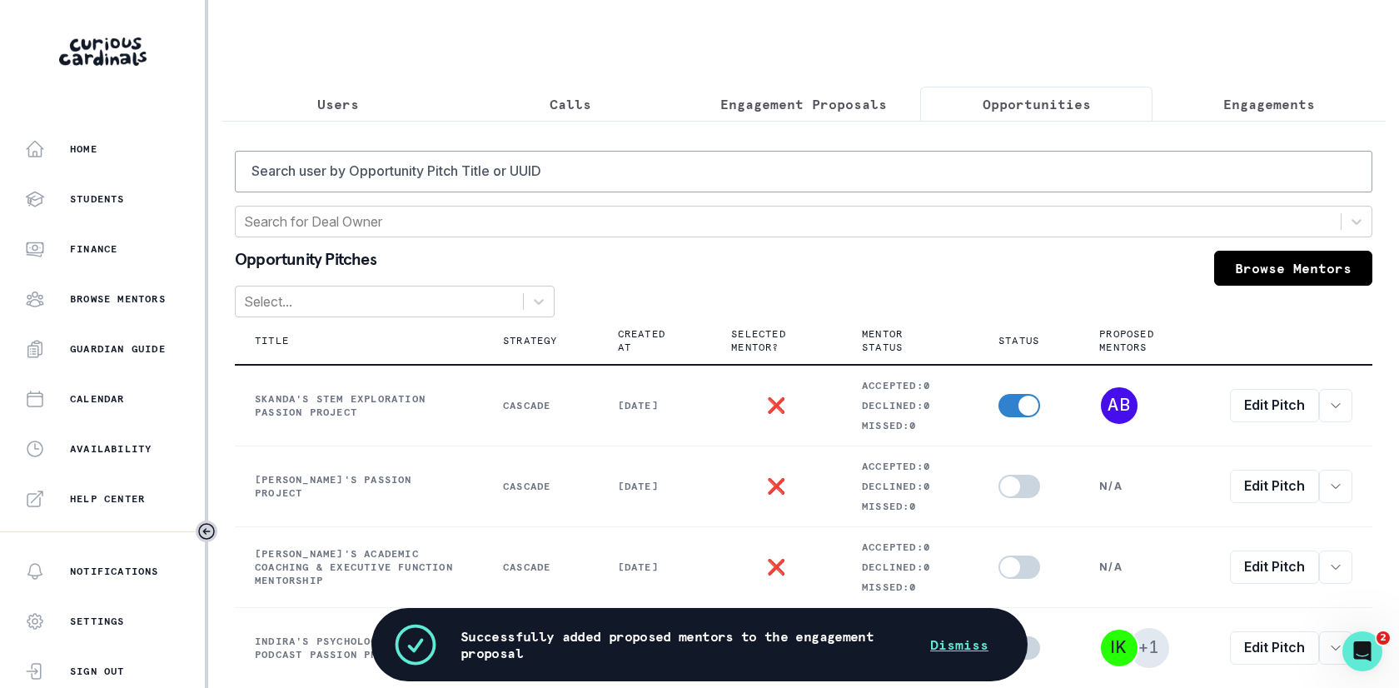
scroll to position [551, 0]
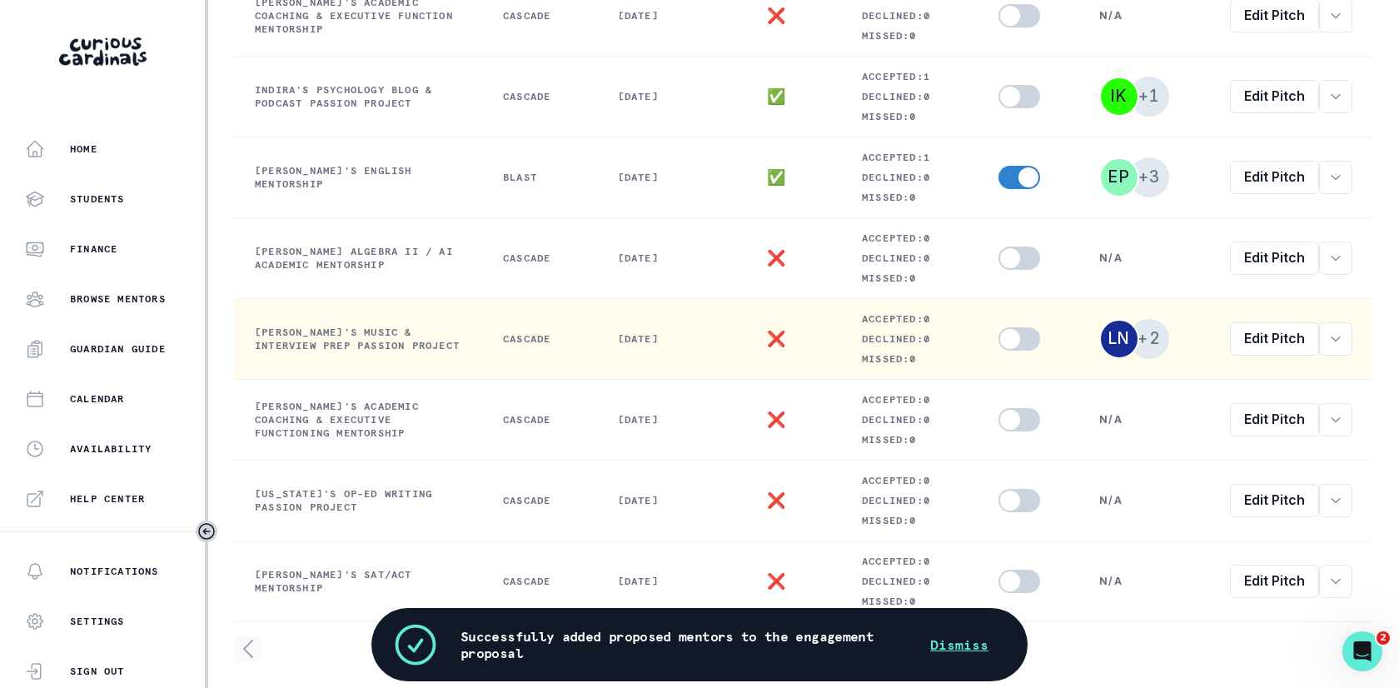
click at [1001, 330] on span at bounding box center [1010, 339] width 20 height 20
click at [998, 327] on input "checkbox" at bounding box center [997, 326] width 1 height 1
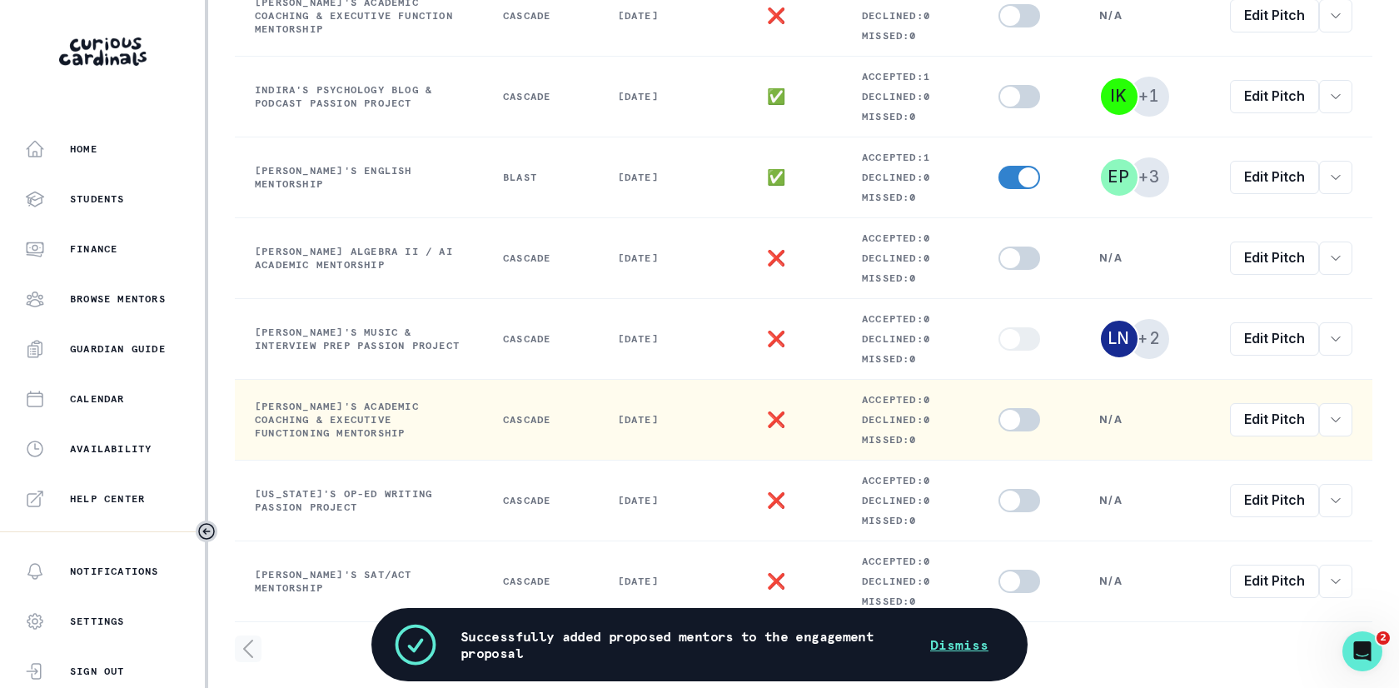
checkbox input "true"
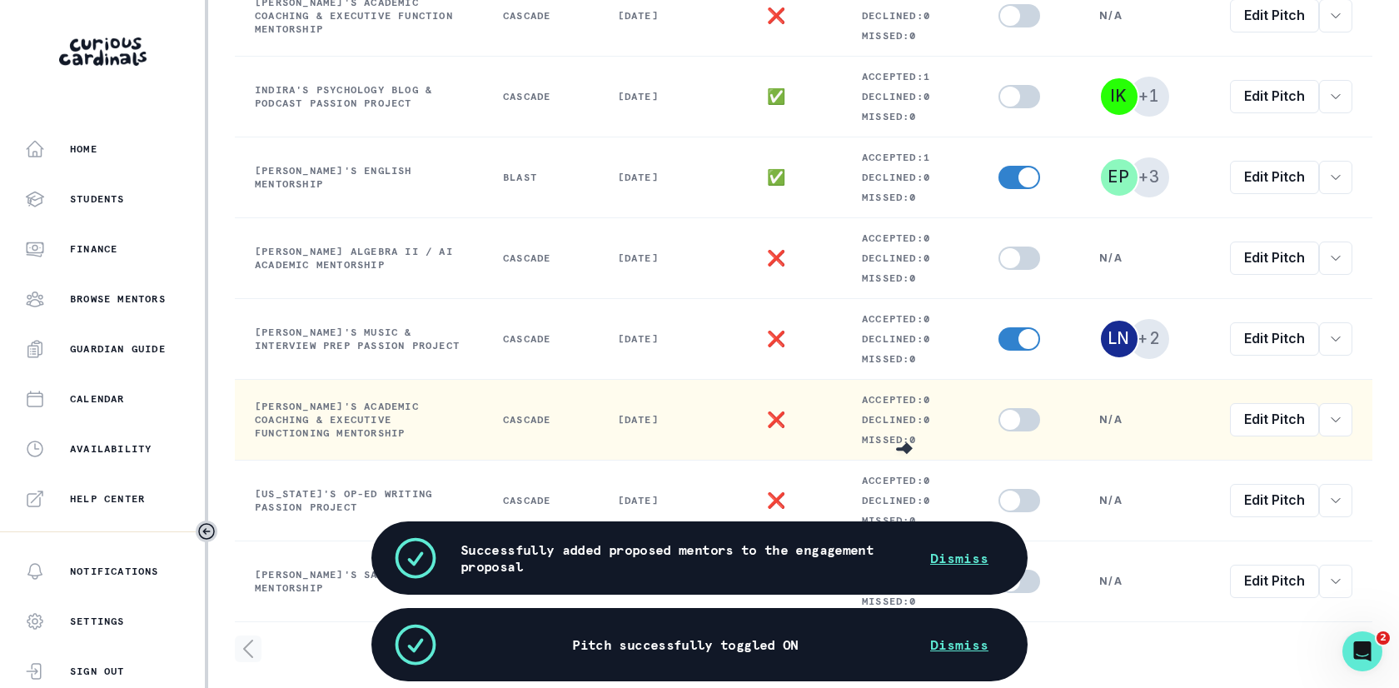
scroll to position [0, 0]
